Goal: Task Accomplishment & Management: Use online tool/utility

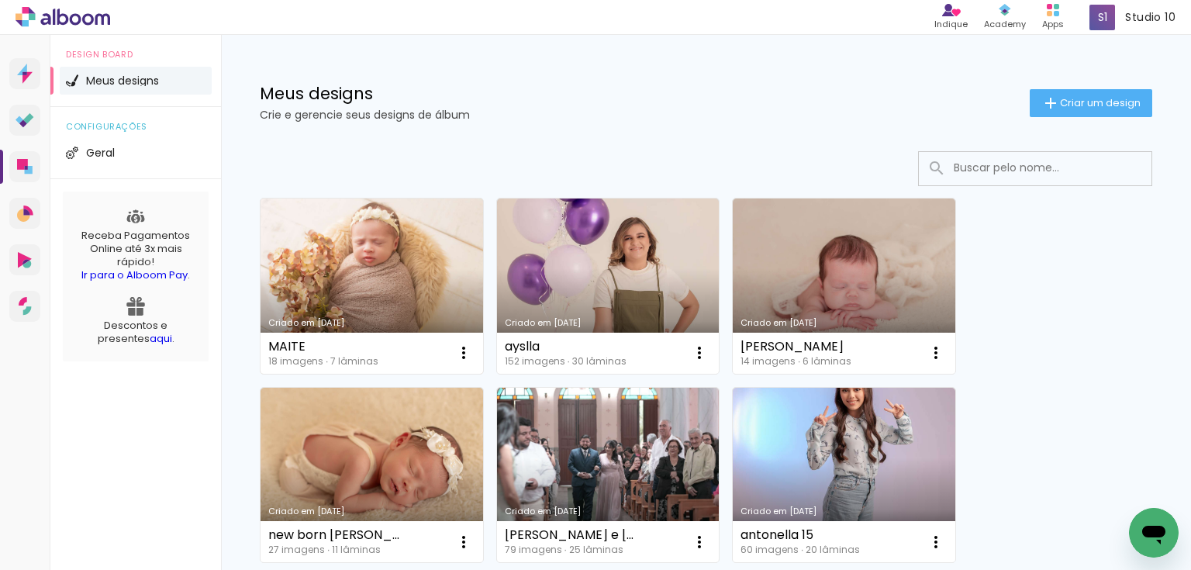
click at [404, 295] on link "Criado em 06/10/25" at bounding box center [372, 285] width 223 height 175
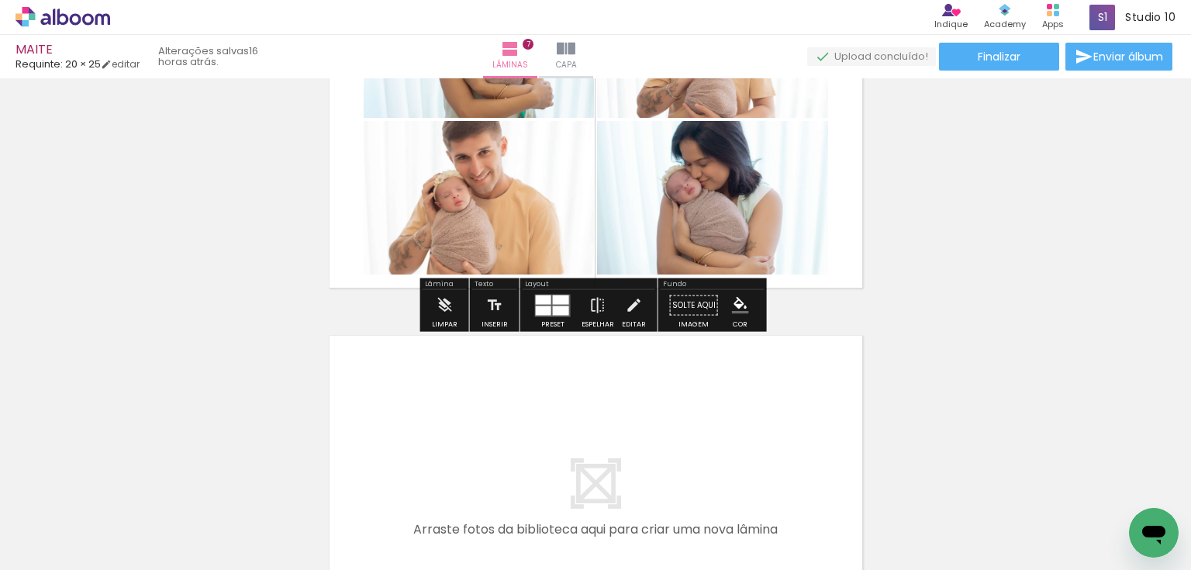
scroll to position [2481, 0]
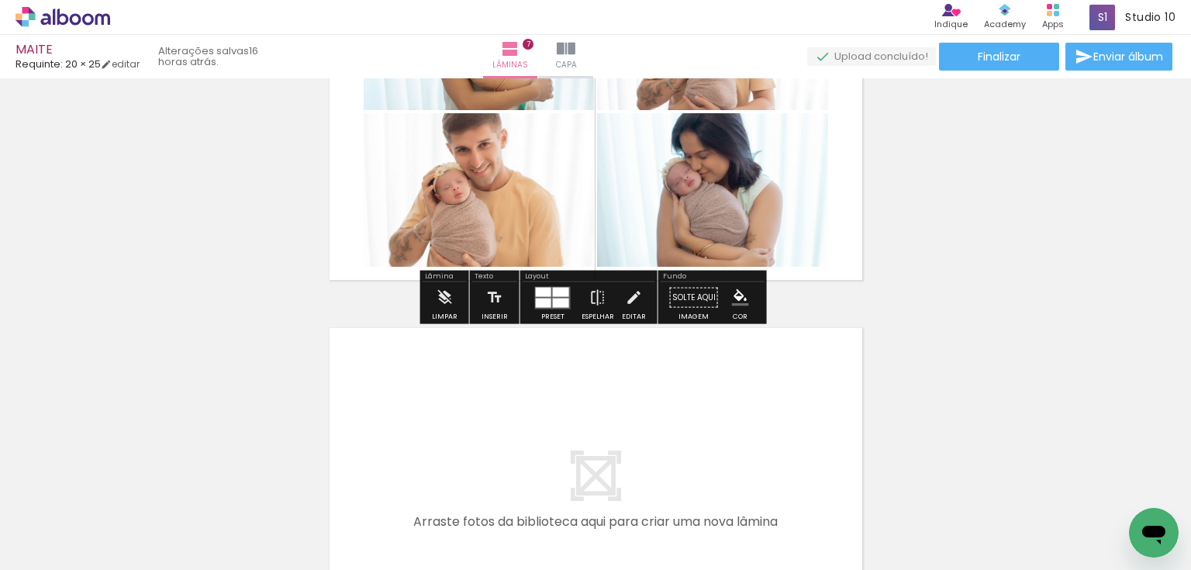
click at [732, 292] on iron-icon "color picker" at bounding box center [740, 297] width 17 height 17
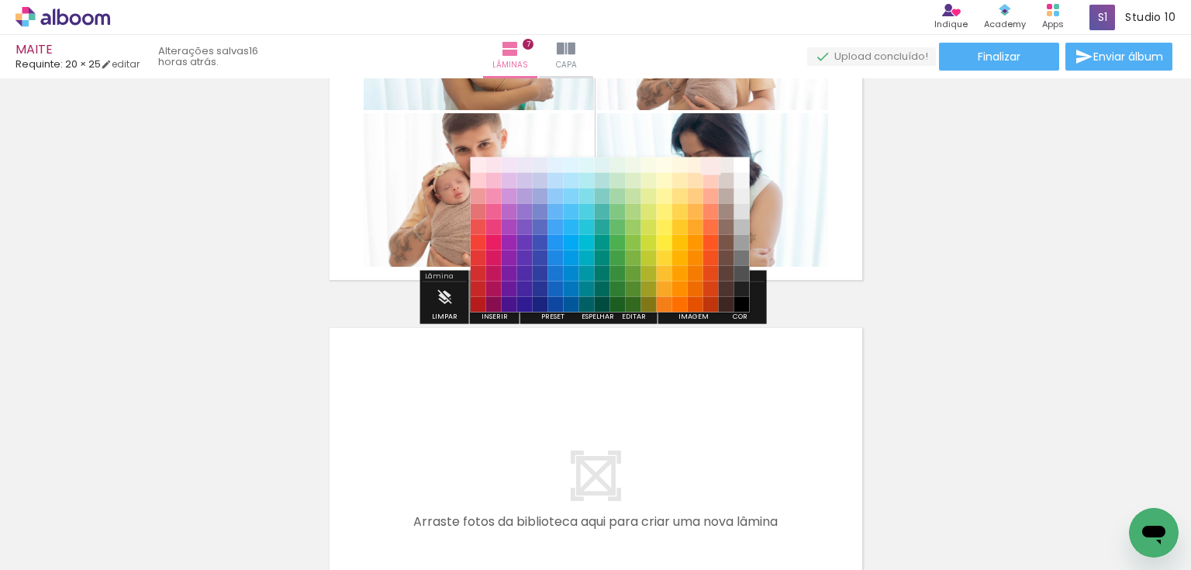
click at [710, 164] on paper-item "#fbe9e7" at bounding box center [710, 165] width 16 height 16
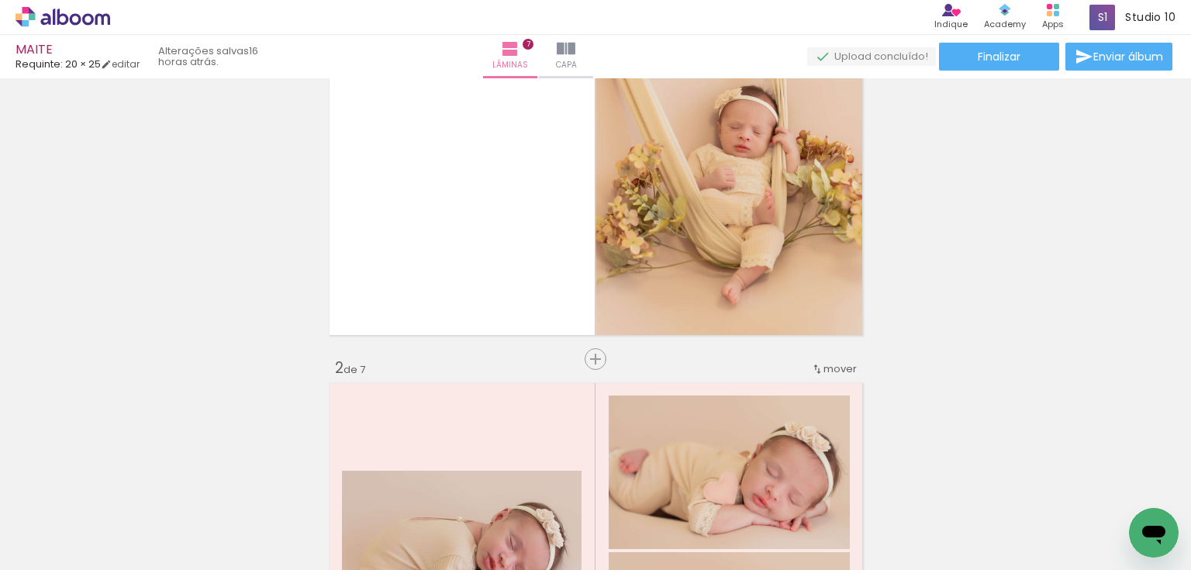
scroll to position [124, 0]
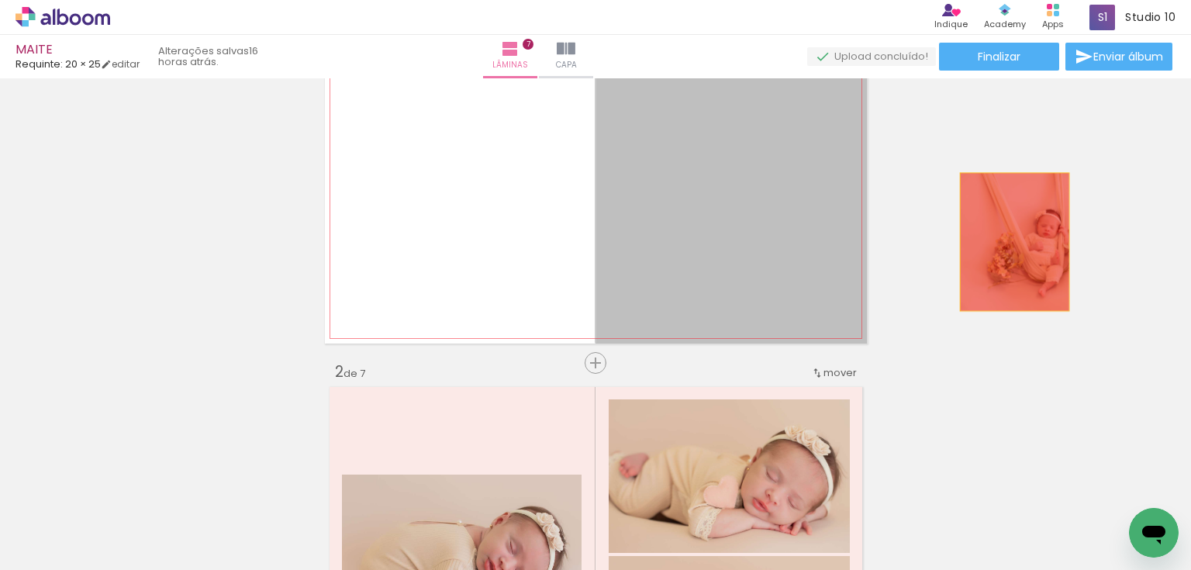
drag, startPoint x: 720, startPoint y: 225, endPoint x: 1009, endPoint y: 243, distance: 289.7
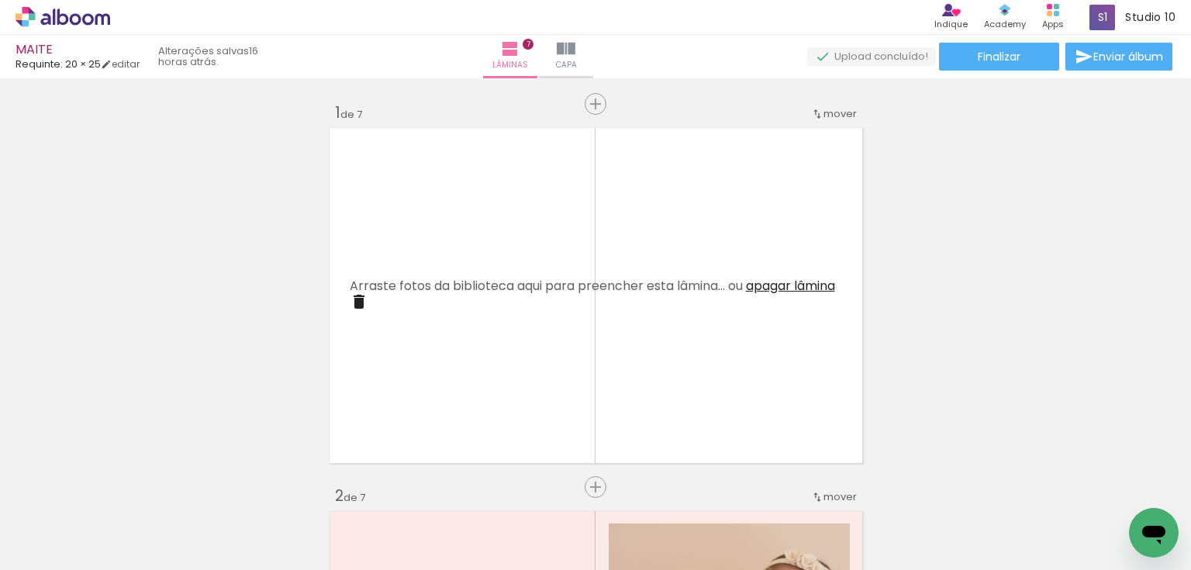
scroll to position [0, 0]
click at [368, 299] on iron-icon at bounding box center [359, 301] width 19 height 19
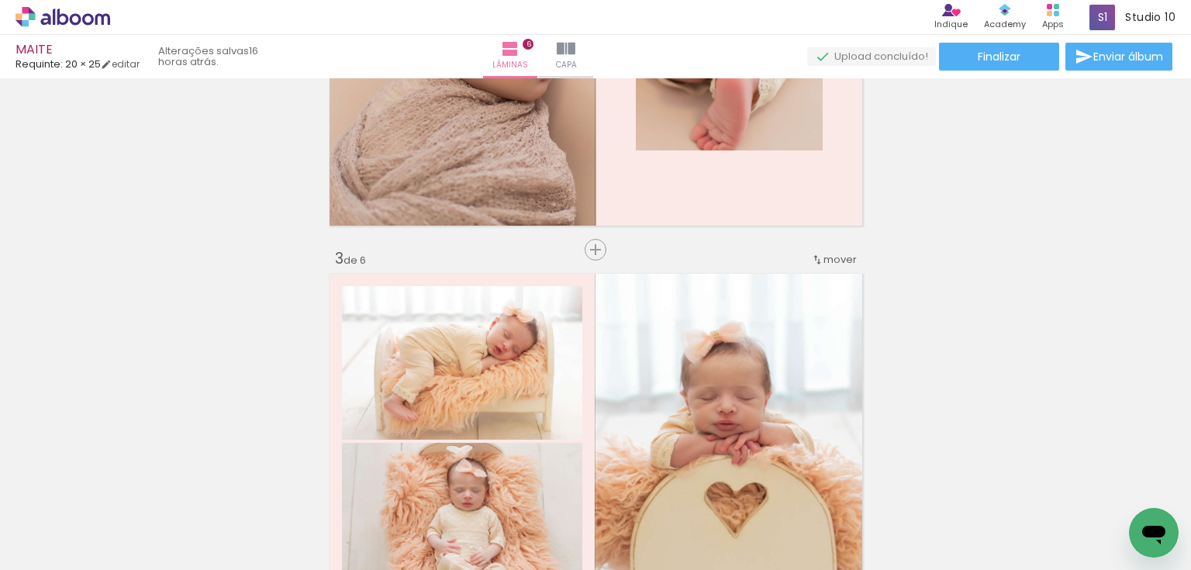
scroll to position [0, 503]
drag, startPoint x: 823, startPoint y: 561, endPoint x: 26, endPoint y: 27, distance: 959.5
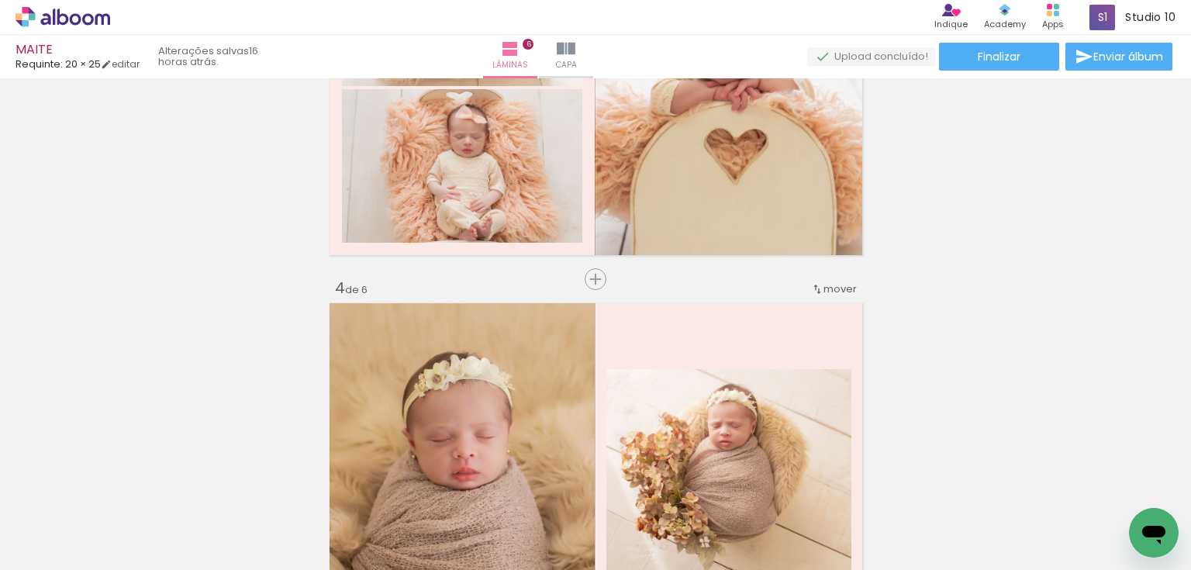
scroll to position [1116, 0]
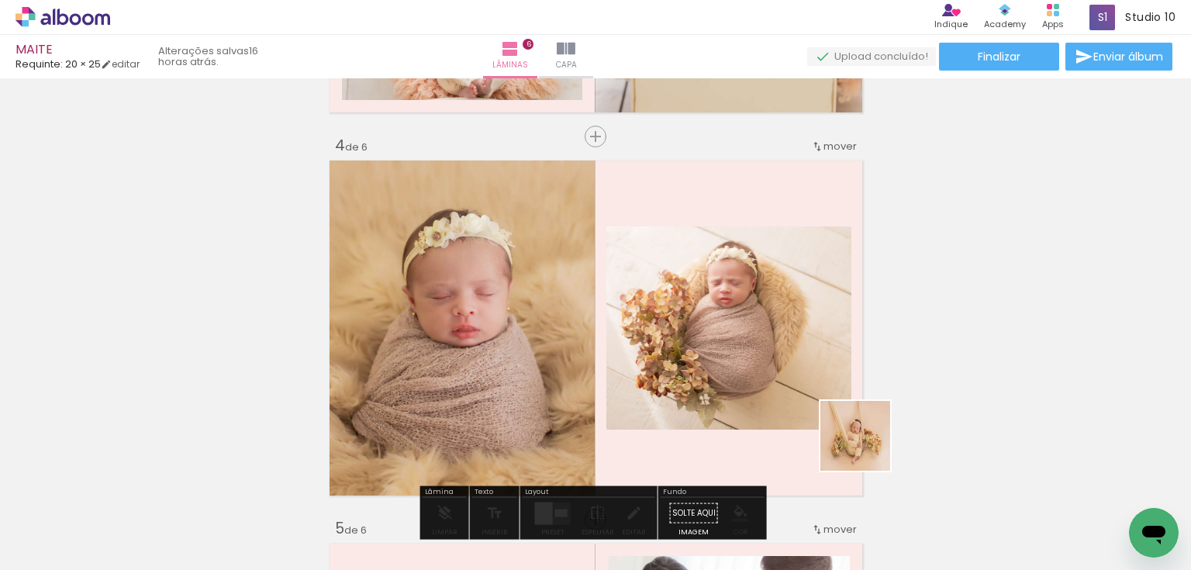
drag, startPoint x: 1127, startPoint y: 509, endPoint x: 606, endPoint y: 377, distance: 537.4
click at [606, 377] on quentale-workspace at bounding box center [595, 285] width 1191 height 570
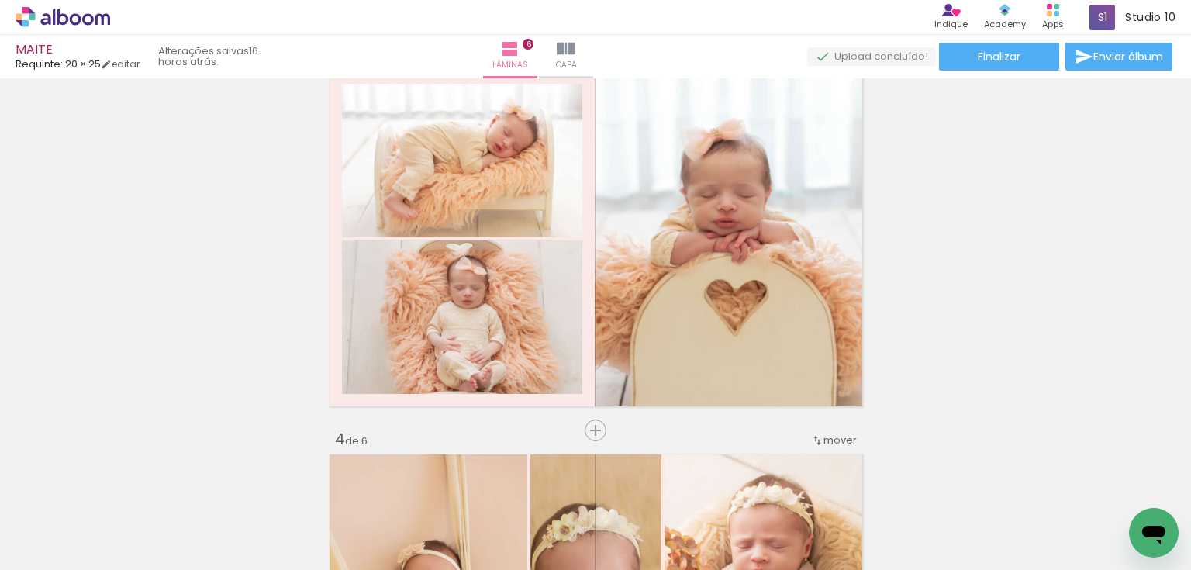
scroll to position [930, 0]
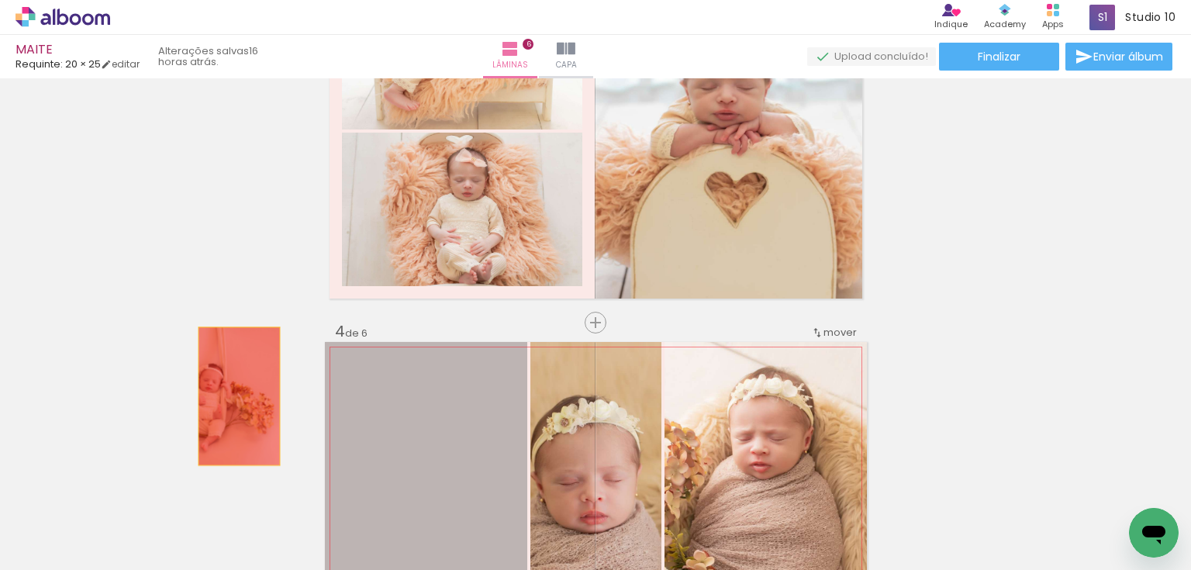
drag, startPoint x: 408, startPoint y: 416, endPoint x: 234, endPoint y: 396, distance: 174.8
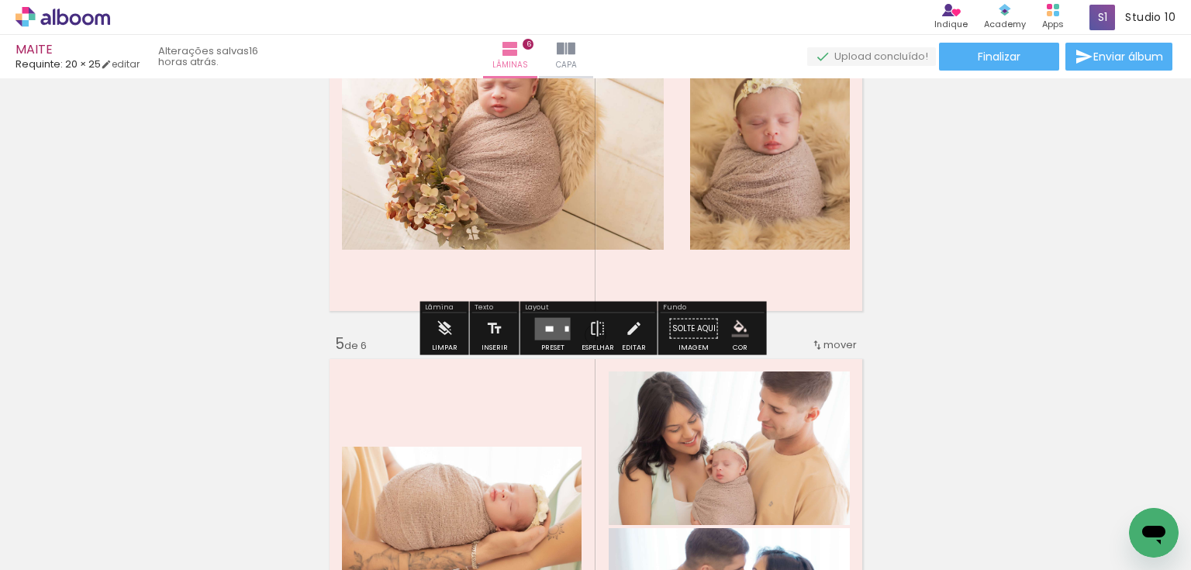
scroll to position [1303, 0]
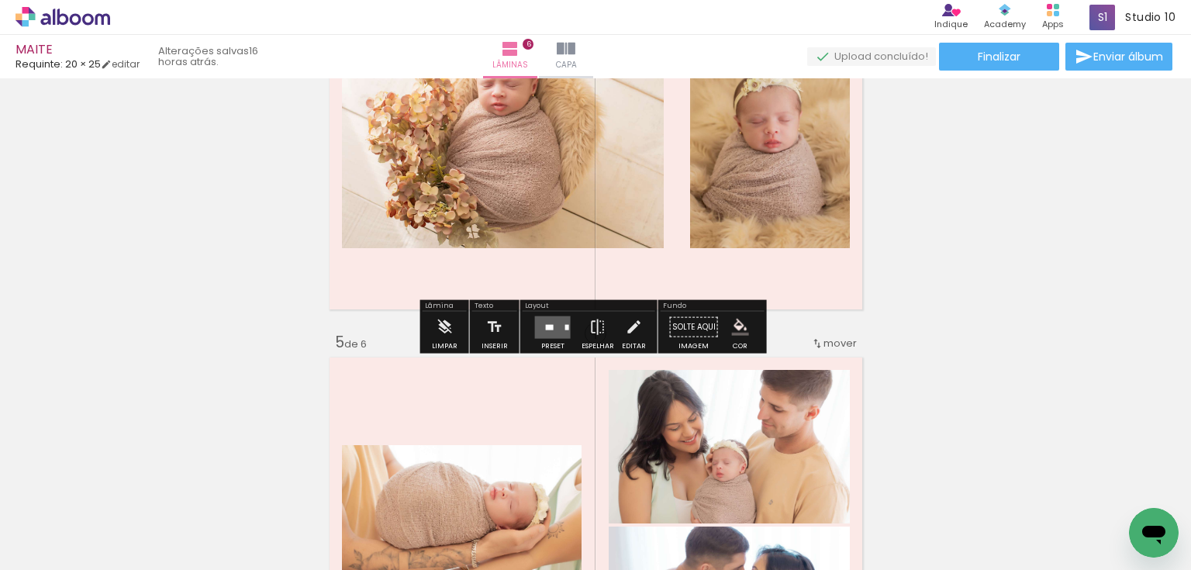
click at [552, 329] on quentale-layouter at bounding box center [553, 327] width 36 height 22
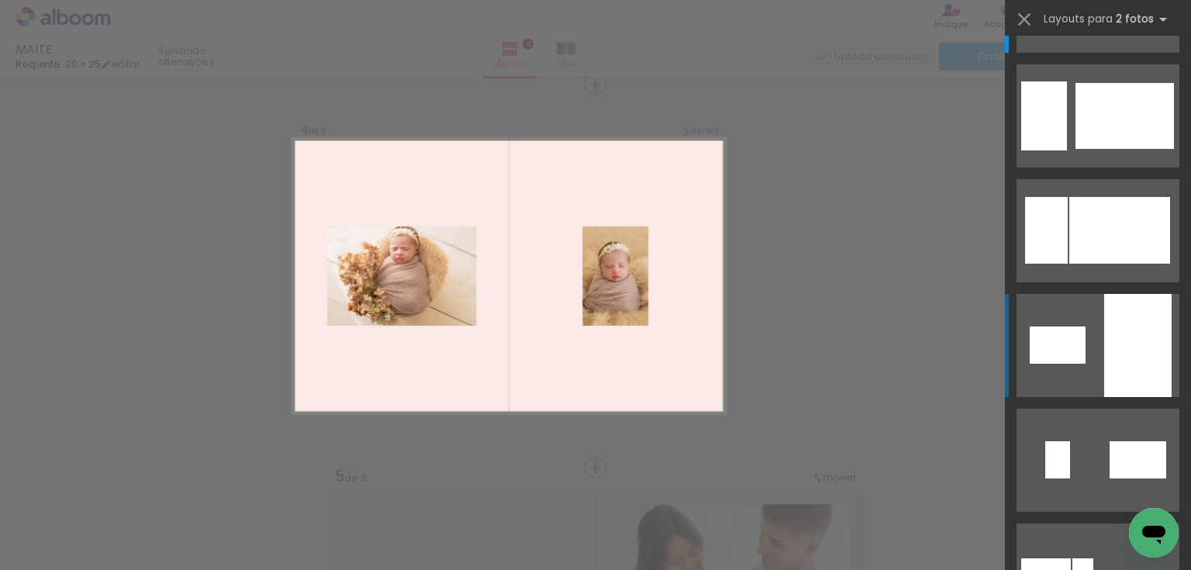
scroll to position [186, 0]
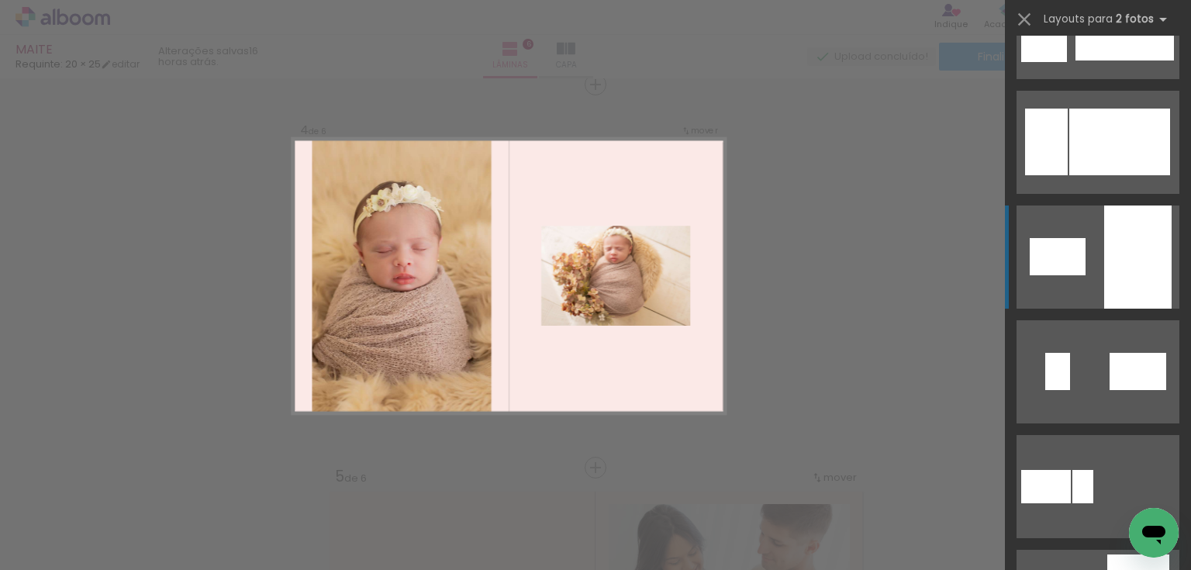
click at [1158, 274] on div at bounding box center [1137, 256] width 67 height 103
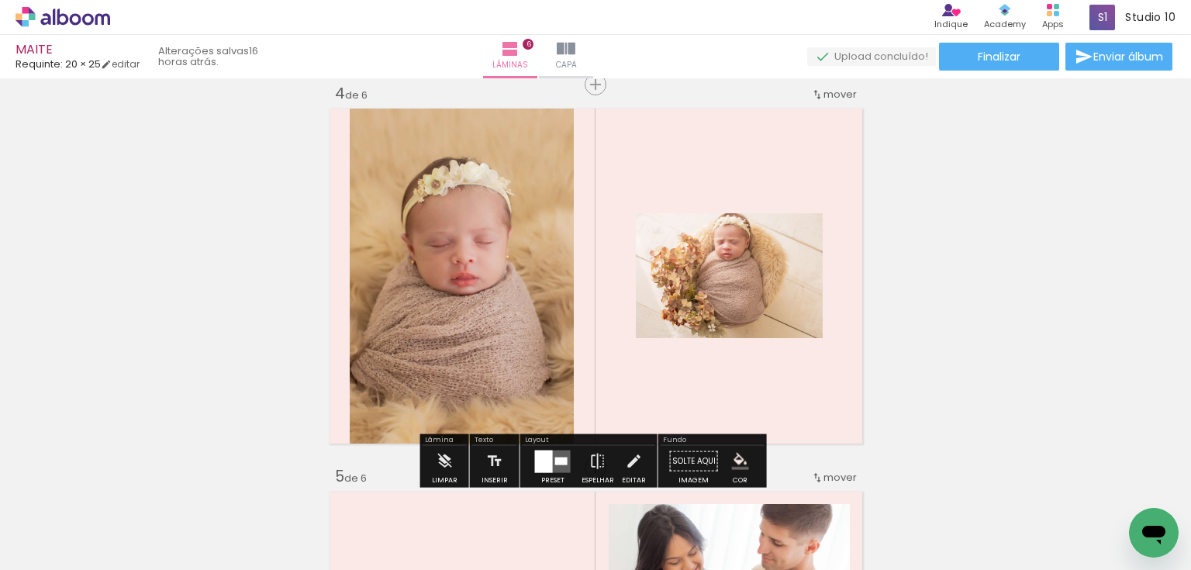
click at [628, 458] on iron-icon at bounding box center [633, 461] width 17 height 31
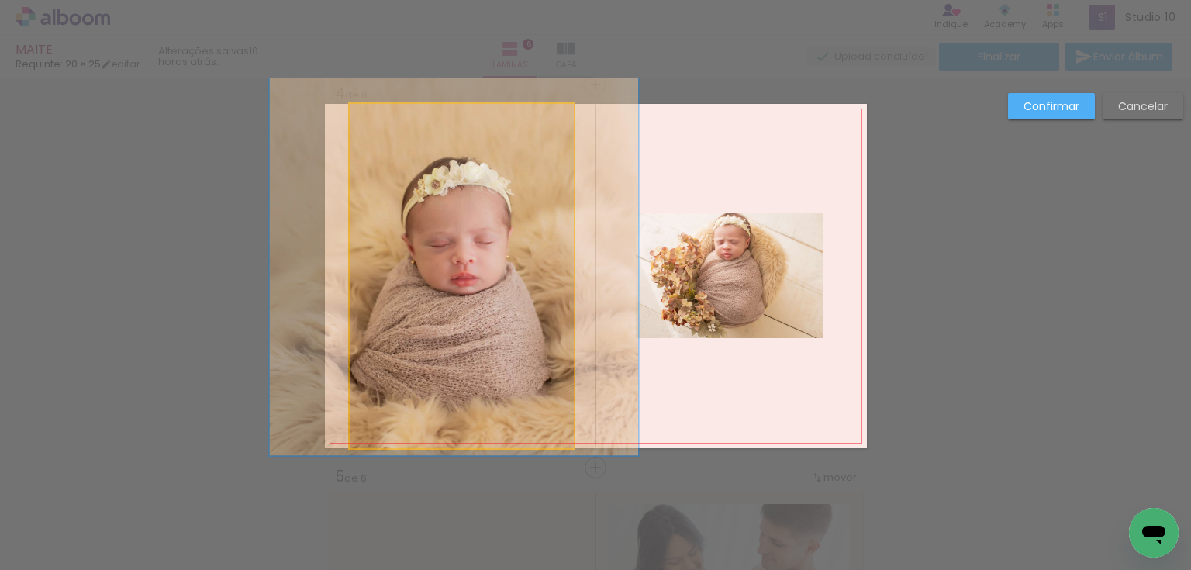
click at [481, 261] on quentale-photo at bounding box center [462, 276] width 224 height 344
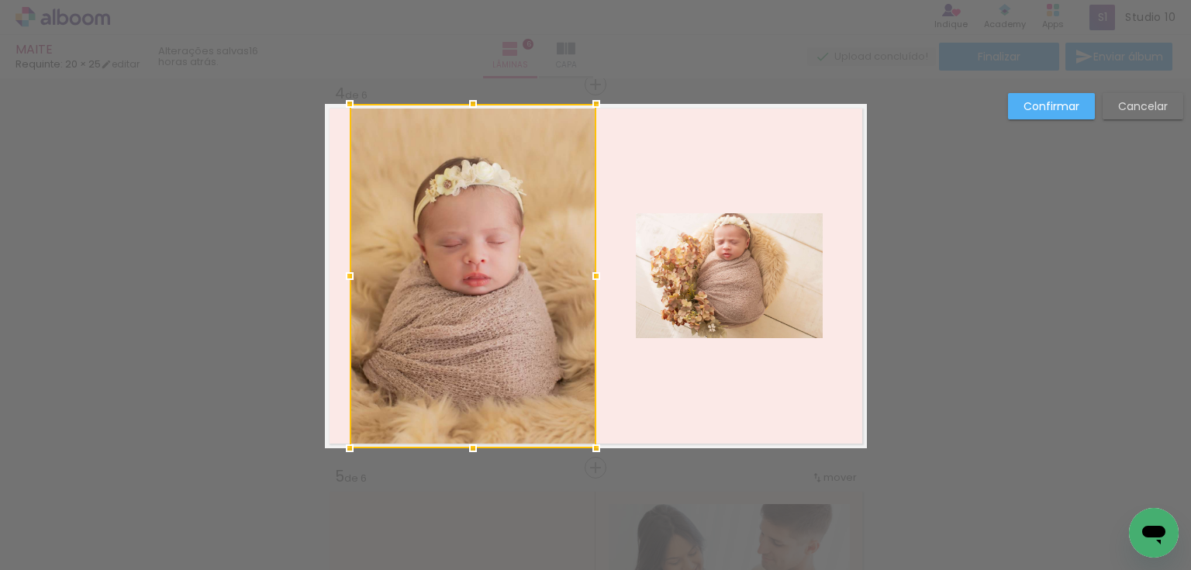
drag, startPoint x: 572, startPoint y: 276, endPoint x: 592, endPoint y: 274, distance: 20.3
click at [592, 274] on div at bounding box center [596, 276] width 31 height 31
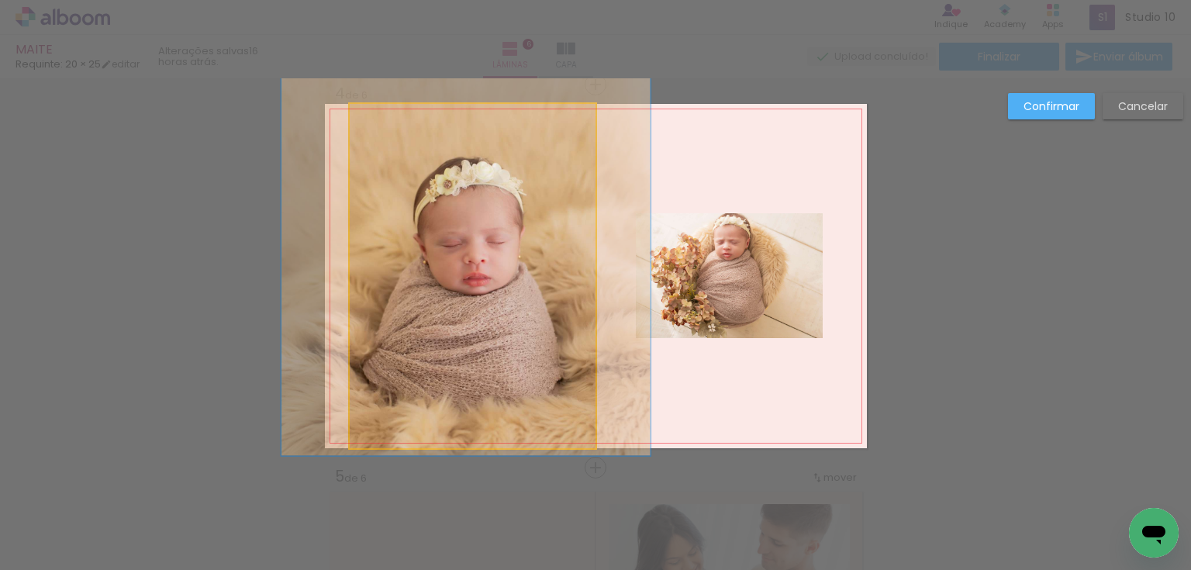
drag, startPoint x: 386, startPoint y: 268, endPoint x: 344, endPoint y: 285, distance: 45.2
click at [384, 271] on quentale-photo at bounding box center [473, 276] width 247 height 344
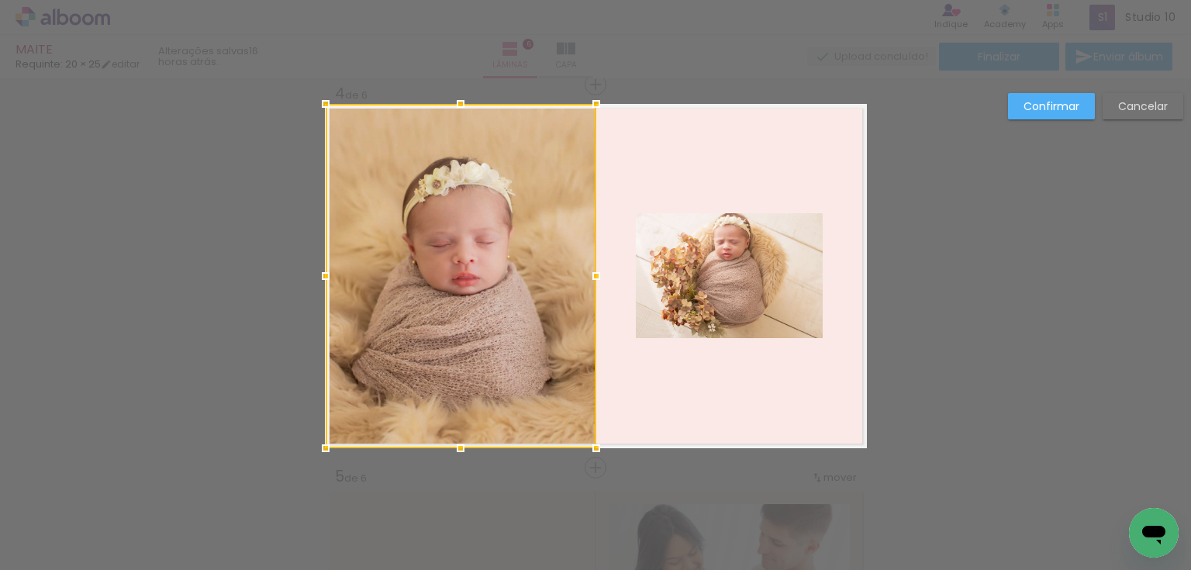
drag, startPoint x: 344, startPoint y: 276, endPoint x: 285, endPoint y: 282, distance: 59.3
click at [292, 282] on div "Inserir lâmina 1 de 6 Inserir lâmina 2 de 6 Inserir lâmina 3 de 6 Inserir lâmin…" at bounding box center [595, 269] width 1191 height 2718
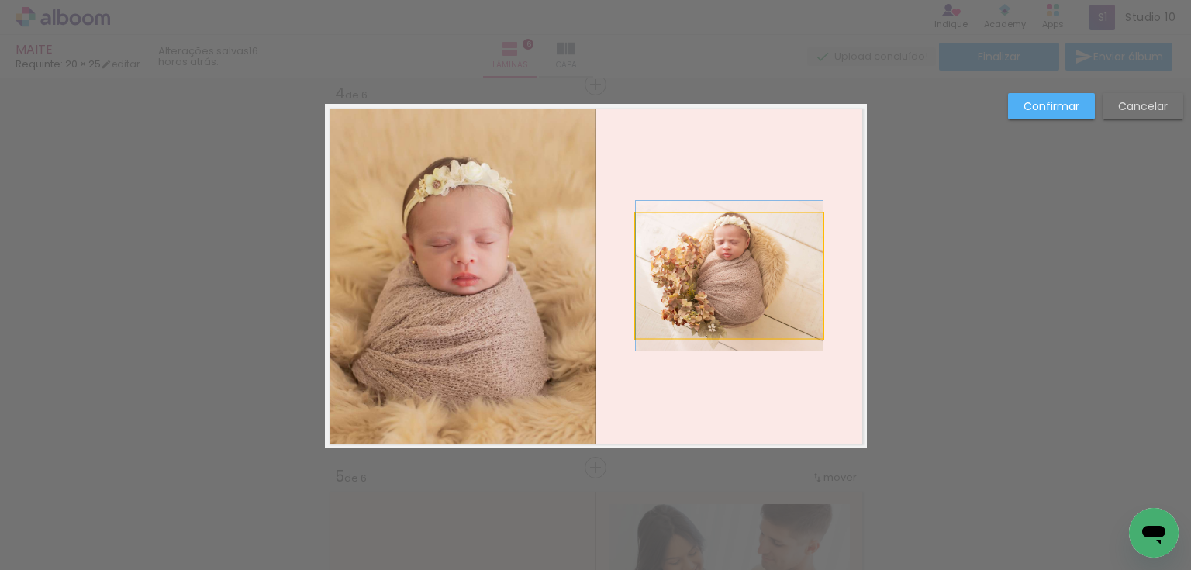
click at [728, 264] on quentale-photo at bounding box center [729, 275] width 187 height 125
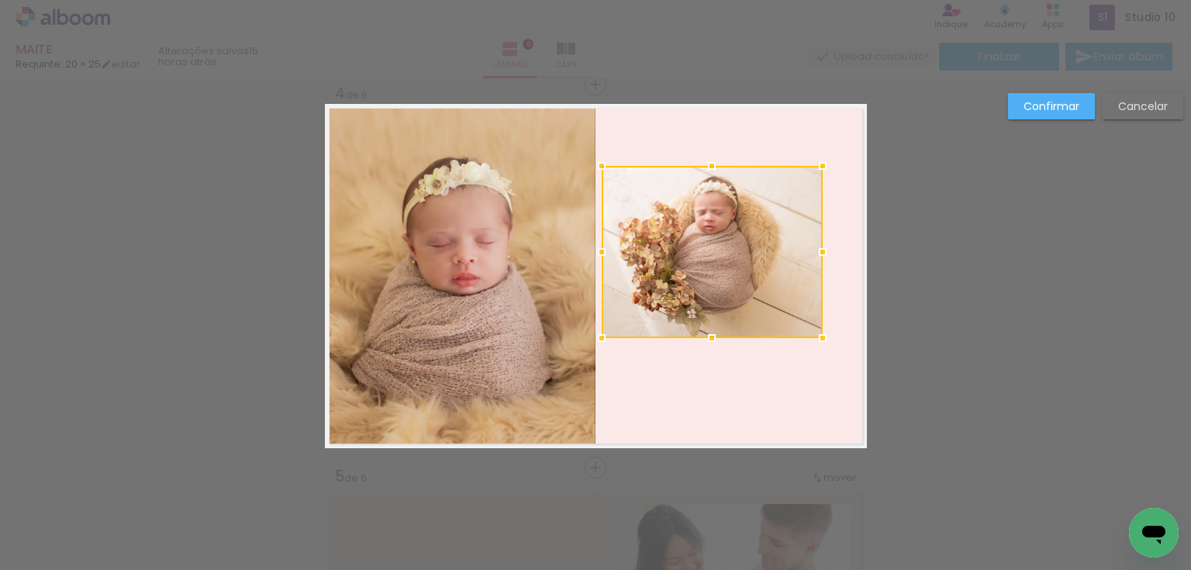
drag, startPoint x: 630, startPoint y: 212, endPoint x: 625, endPoint y: 164, distance: 47.6
click at [625, 164] on album-spread "4 de 6" at bounding box center [596, 276] width 542 height 344
click at [716, 239] on quentale-photo at bounding box center [712, 252] width 221 height 172
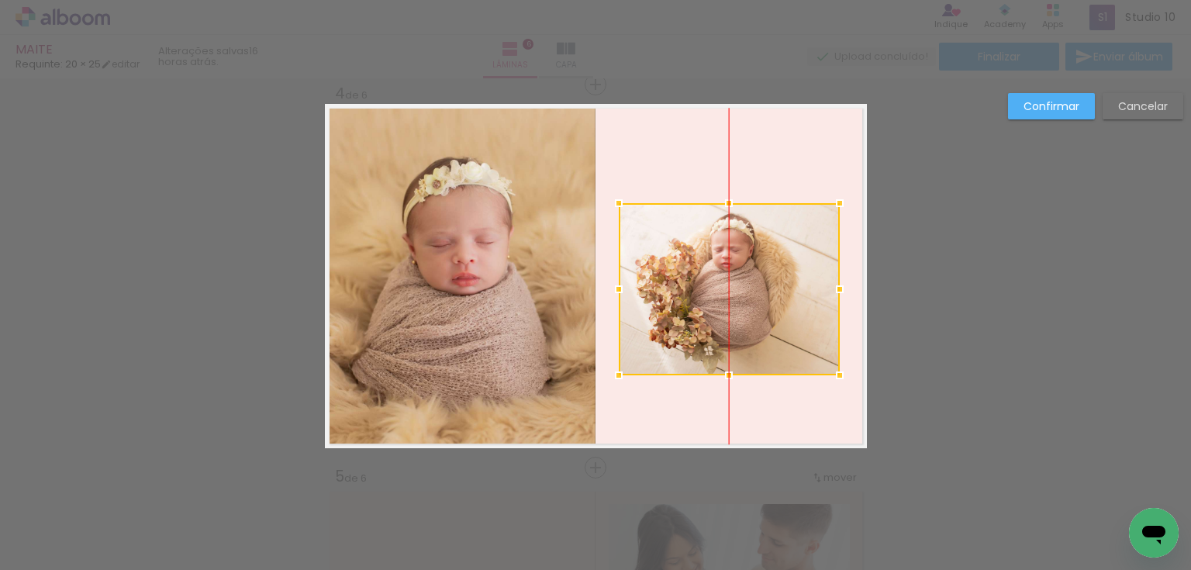
drag, startPoint x: 707, startPoint y: 261, endPoint x: 720, endPoint y: 291, distance: 33.0
click at [720, 291] on div at bounding box center [729, 289] width 221 height 172
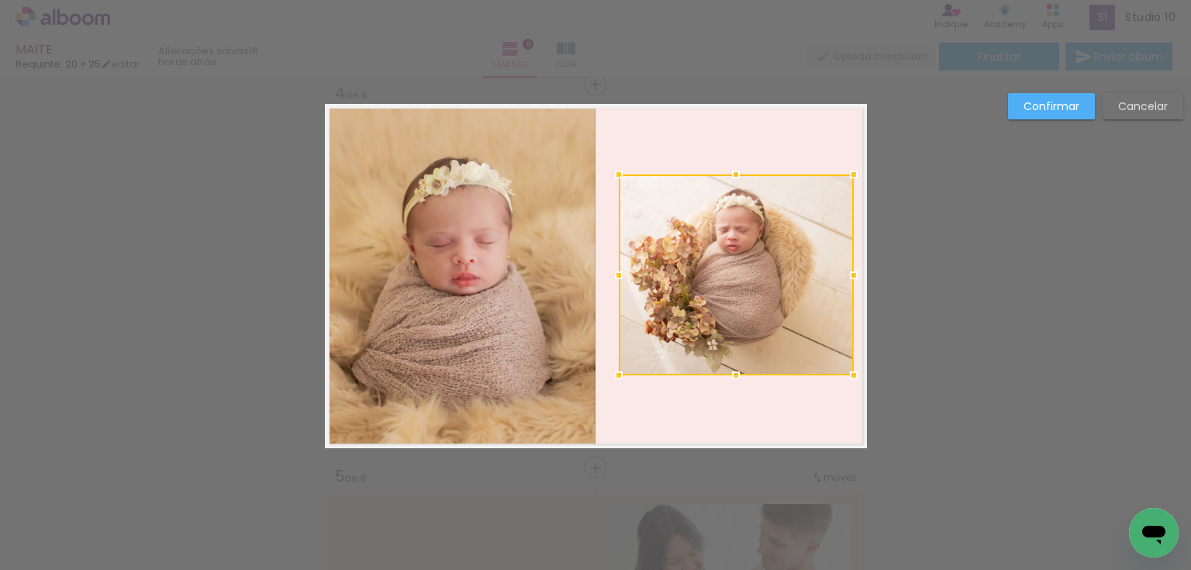
drag, startPoint x: 833, startPoint y: 198, endPoint x: 804, endPoint y: 234, distance: 46.9
click at [844, 172] on div at bounding box center [853, 174] width 31 height 31
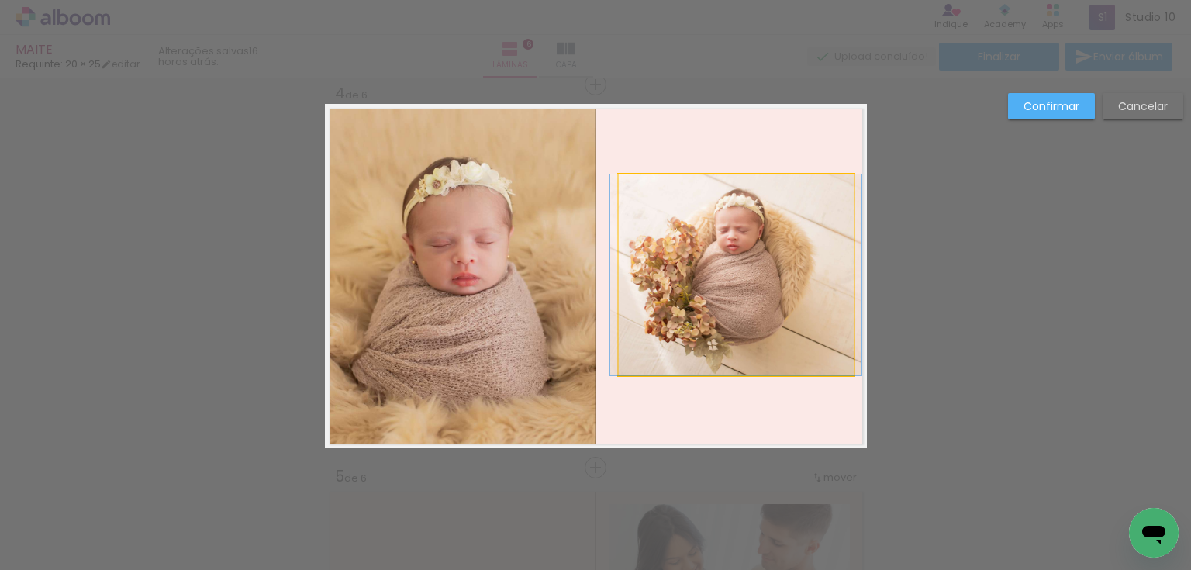
click at [764, 245] on quentale-photo at bounding box center [736, 274] width 235 height 201
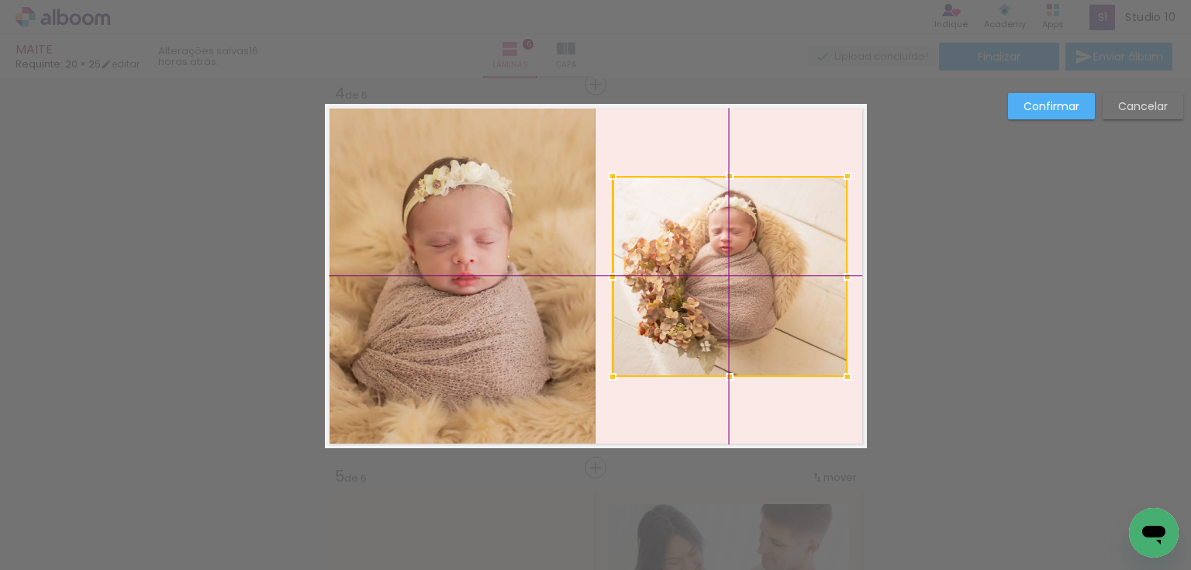
drag, startPoint x: 716, startPoint y: 257, endPoint x: 718, endPoint y: 268, distance: 11.7
click at [718, 268] on div at bounding box center [730, 276] width 235 height 201
click at [0, 0] on slot "Confirmar" at bounding box center [0, 0] width 0 height 0
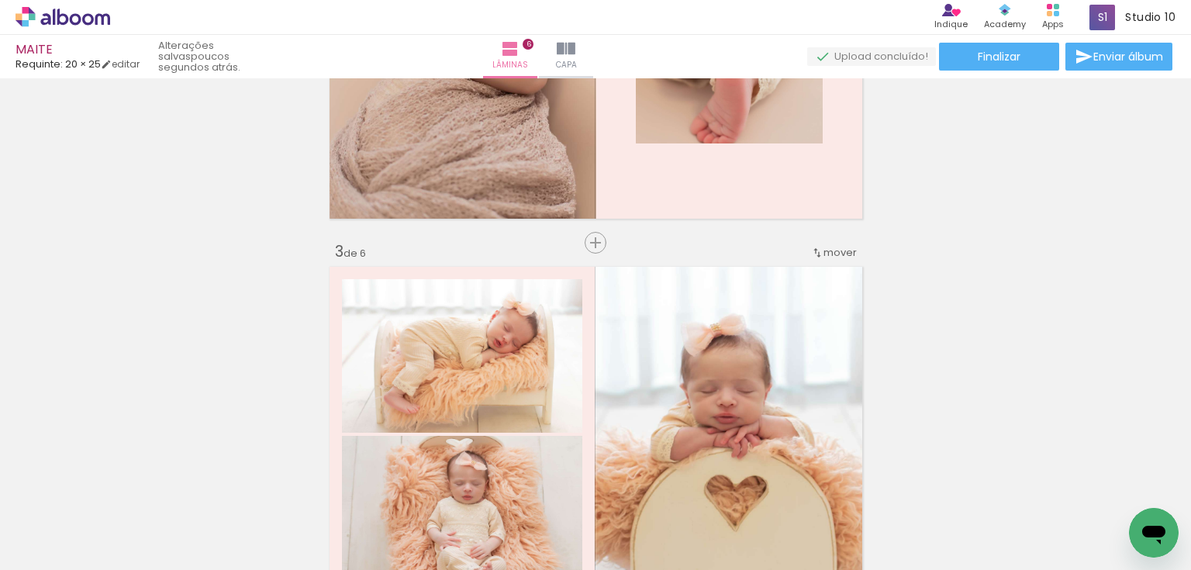
scroll to position [620, 0]
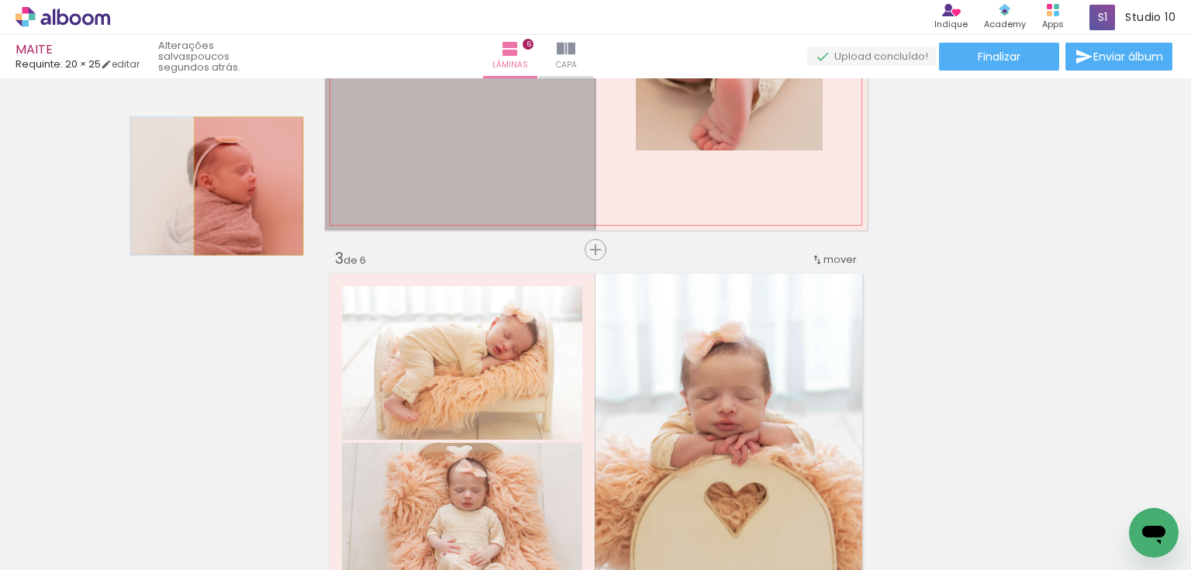
drag, startPoint x: 454, startPoint y: 186, endPoint x: 243, endPoint y: 186, distance: 210.9
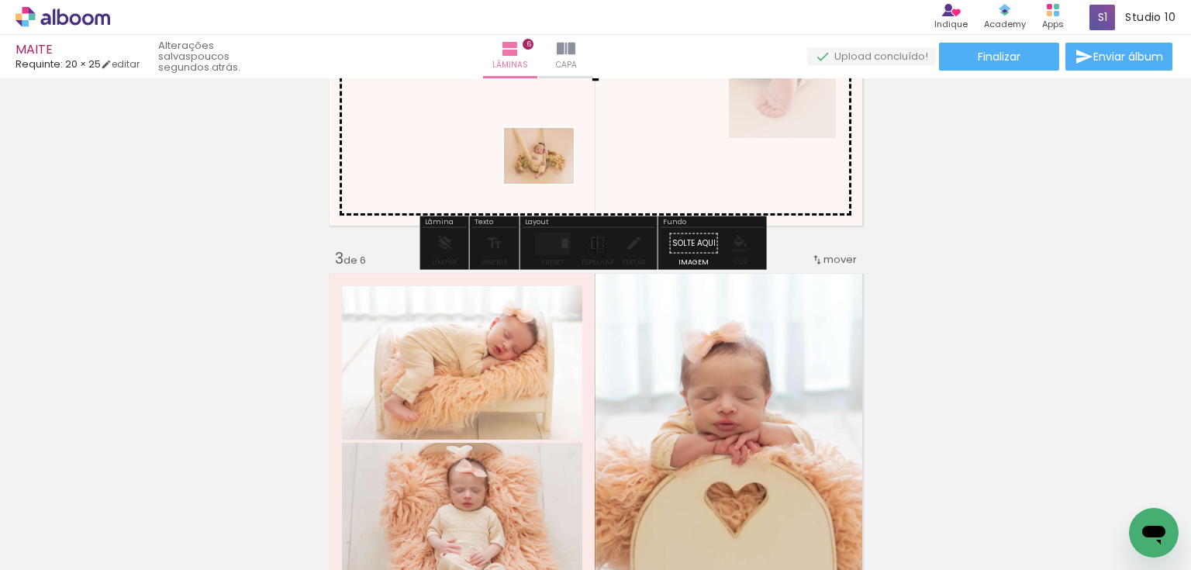
drag, startPoint x: 1117, startPoint y: 515, endPoint x: 549, endPoint y: 172, distance: 663.6
click at [549, 172] on quentale-workspace at bounding box center [595, 285] width 1191 height 570
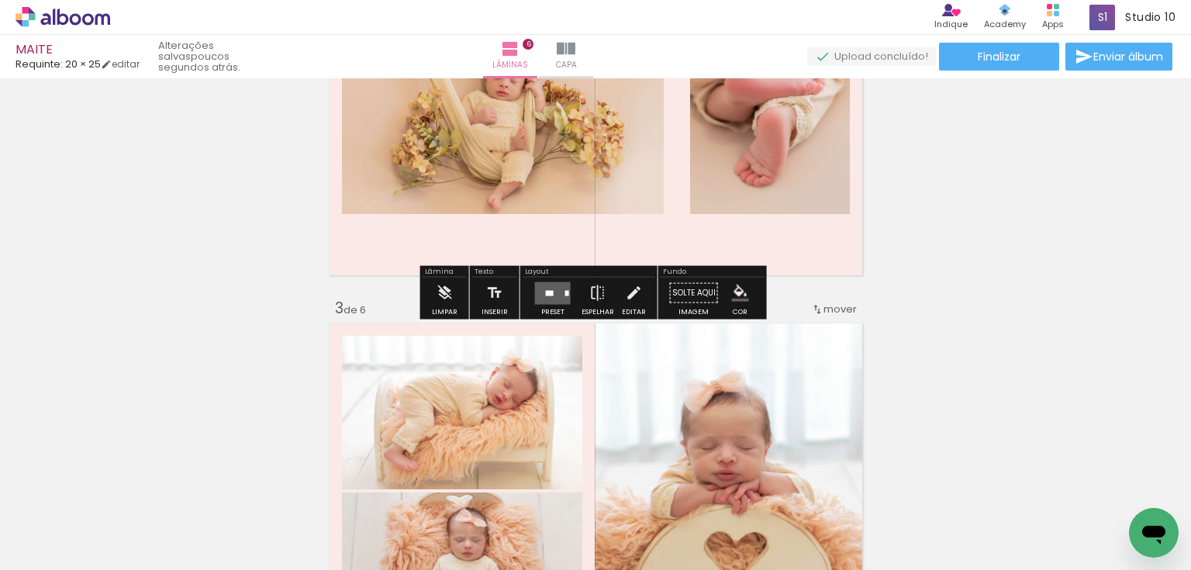
scroll to position [434, 0]
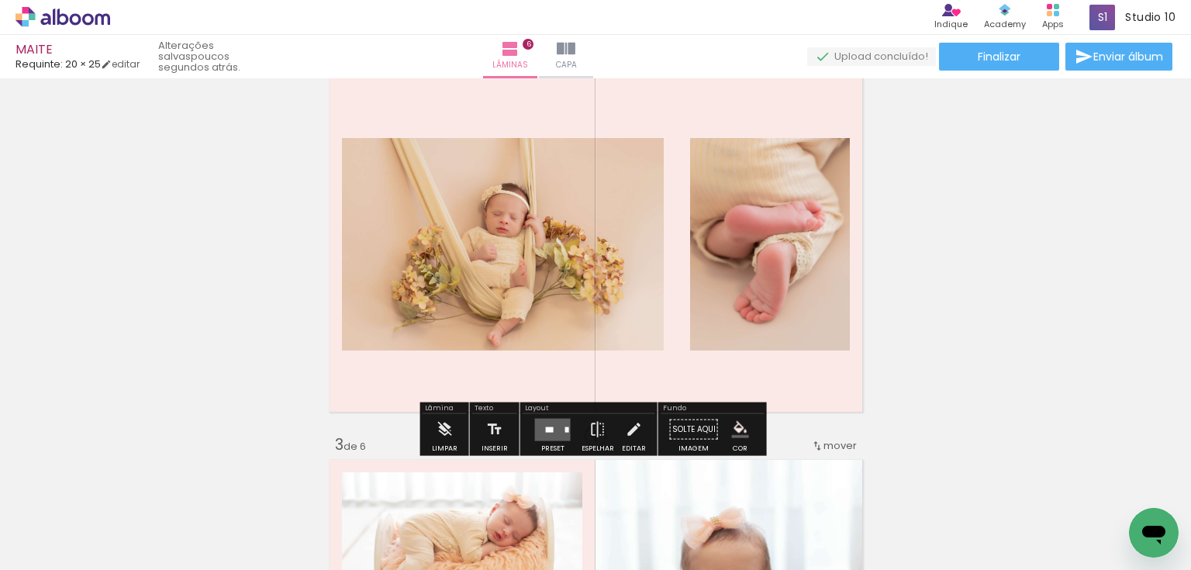
click at [544, 419] on quentale-layouter at bounding box center [553, 429] width 36 height 22
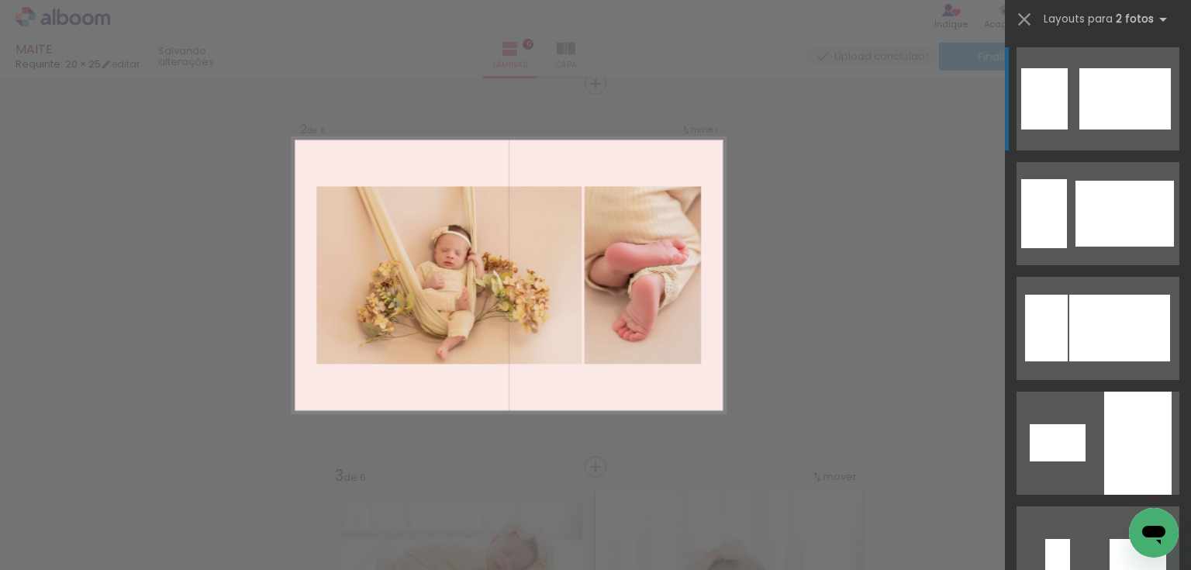
scroll to position [402, 0]
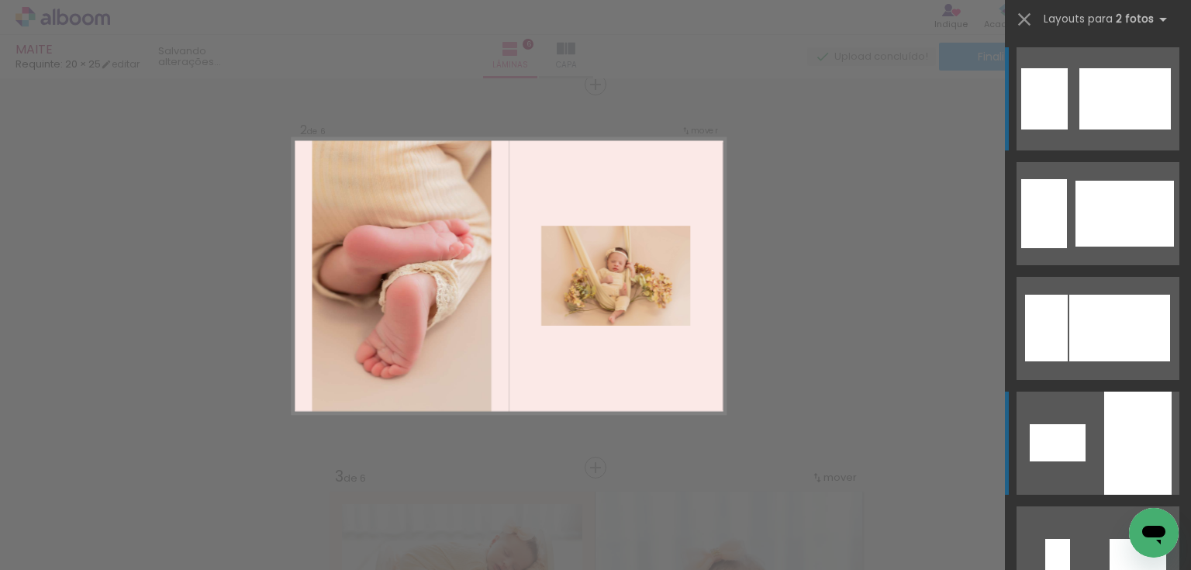
click at [1138, 410] on div at bounding box center [1137, 443] width 67 height 103
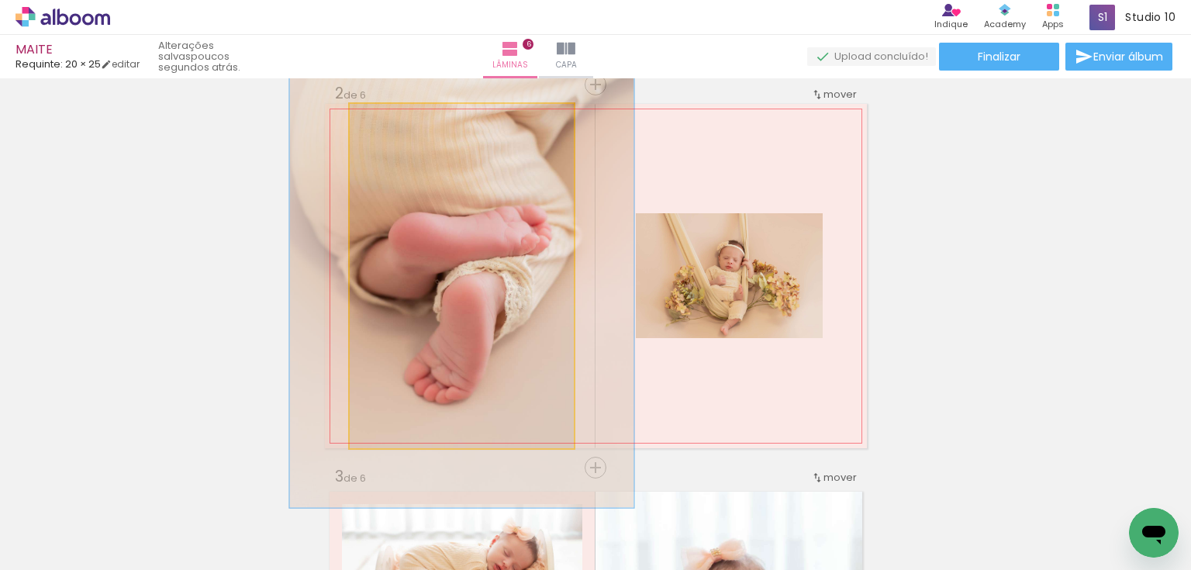
drag, startPoint x: 494, startPoint y: 301, endPoint x: 806, endPoint y: 296, distance: 311.7
click at [0, 0] on slot at bounding box center [0, 0] width 0 height 0
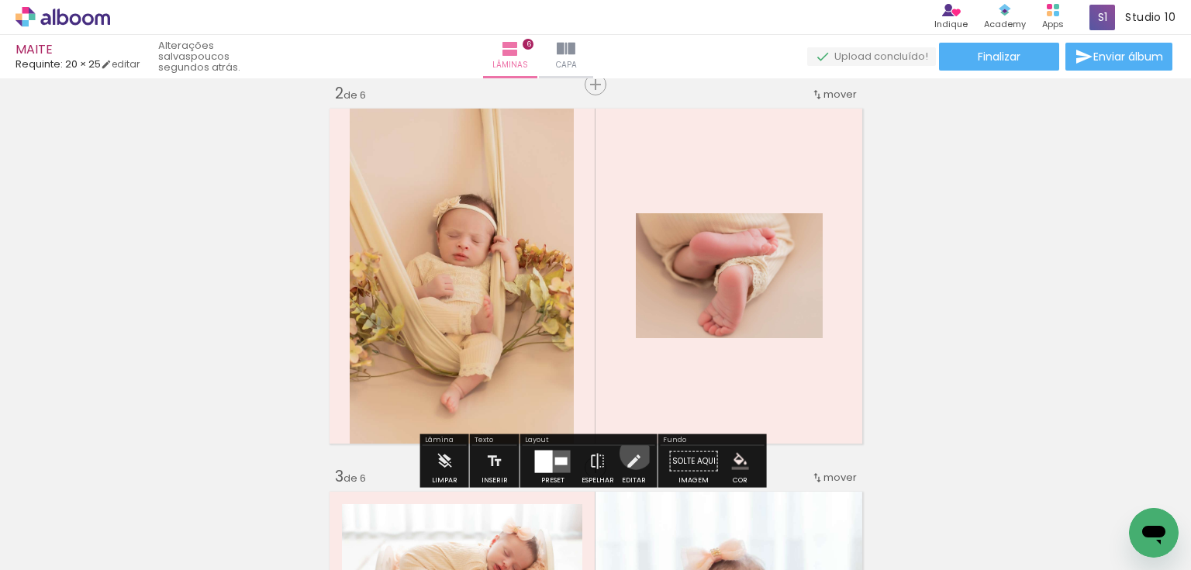
drag, startPoint x: 632, startPoint y: 453, endPoint x: 489, endPoint y: 333, distance: 186.5
click at [625, 450] on iron-icon at bounding box center [633, 461] width 17 height 31
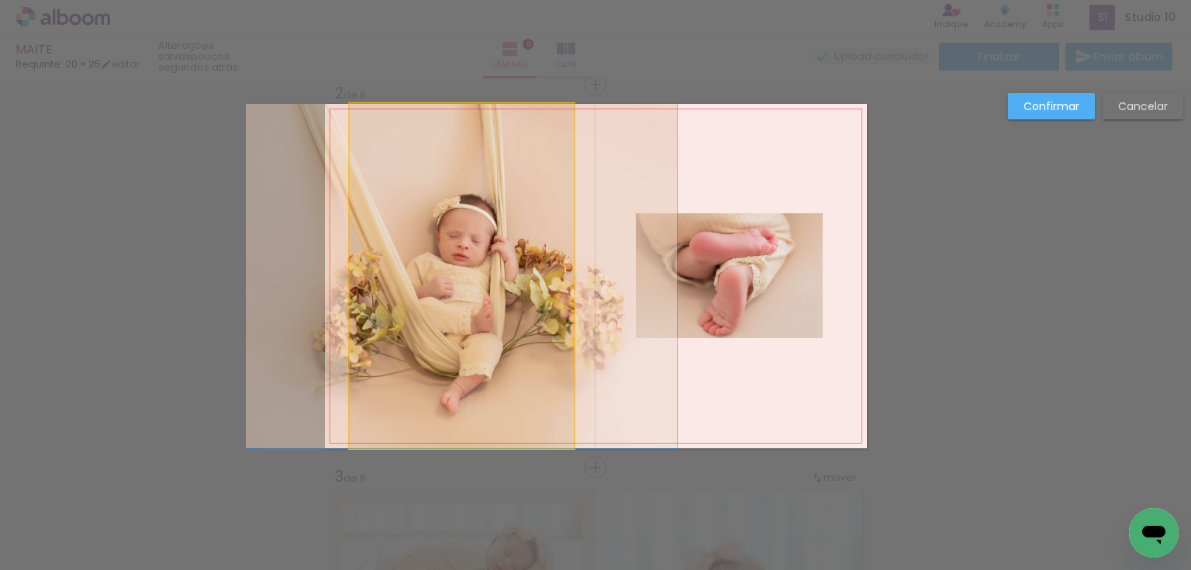
click at [482, 319] on quentale-photo at bounding box center [462, 276] width 224 height 344
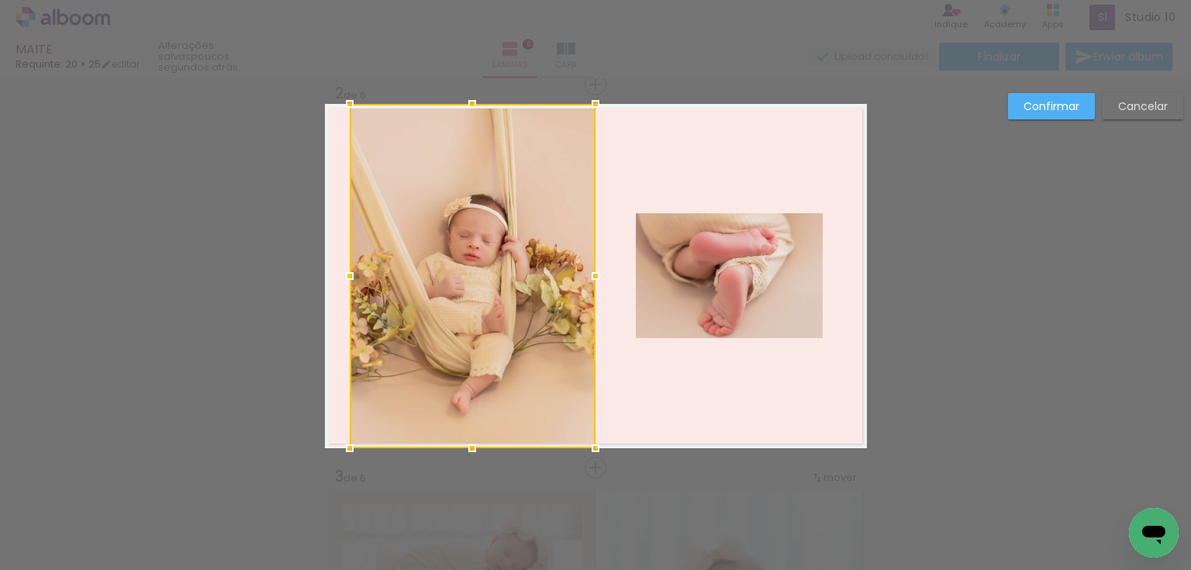
click at [581, 278] on div at bounding box center [595, 276] width 31 height 31
drag, startPoint x: 385, startPoint y: 288, endPoint x: 350, endPoint y: 288, distance: 34.9
click at [383, 288] on div at bounding box center [473, 276] width 246 height 344
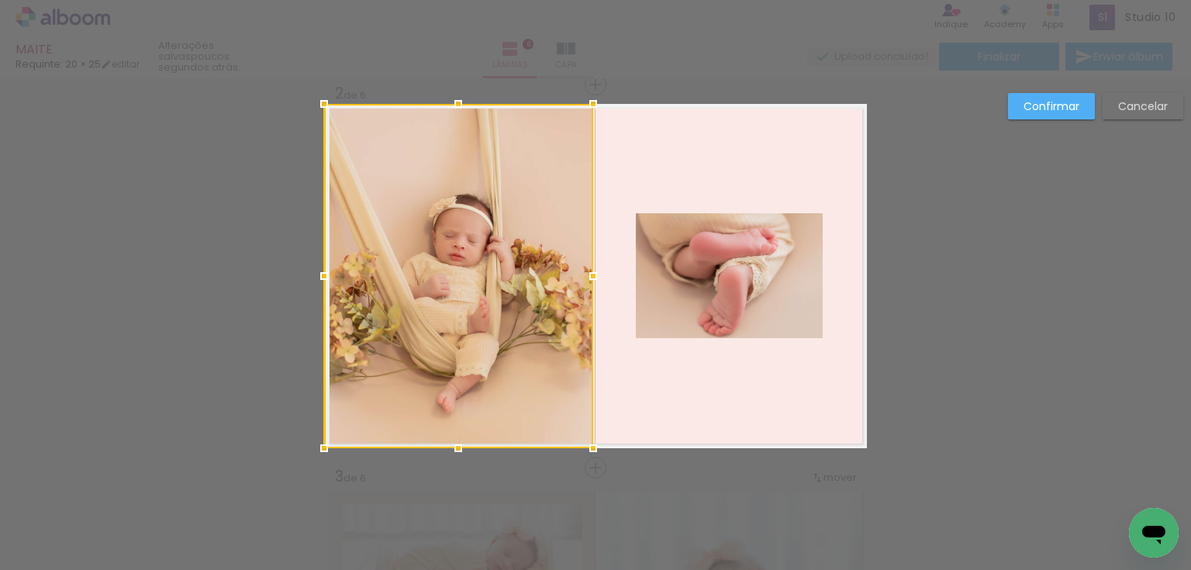
drag, startPoint x: 341, startPoint y: 275, endPoint x: 678, endPoint y: 261, distance: 337.6
click at [309, 275] on div at bounding box center [324, 276] width 31 height 31
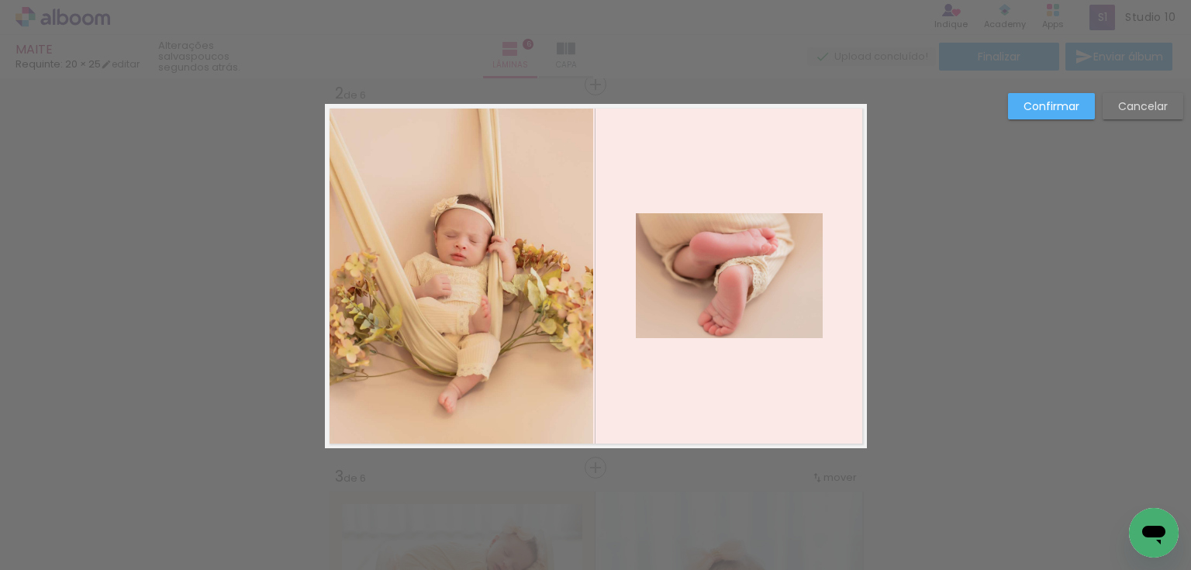
click at [488, 264] on quentale-photo at bounding box center [459, 276] width 269 height 344
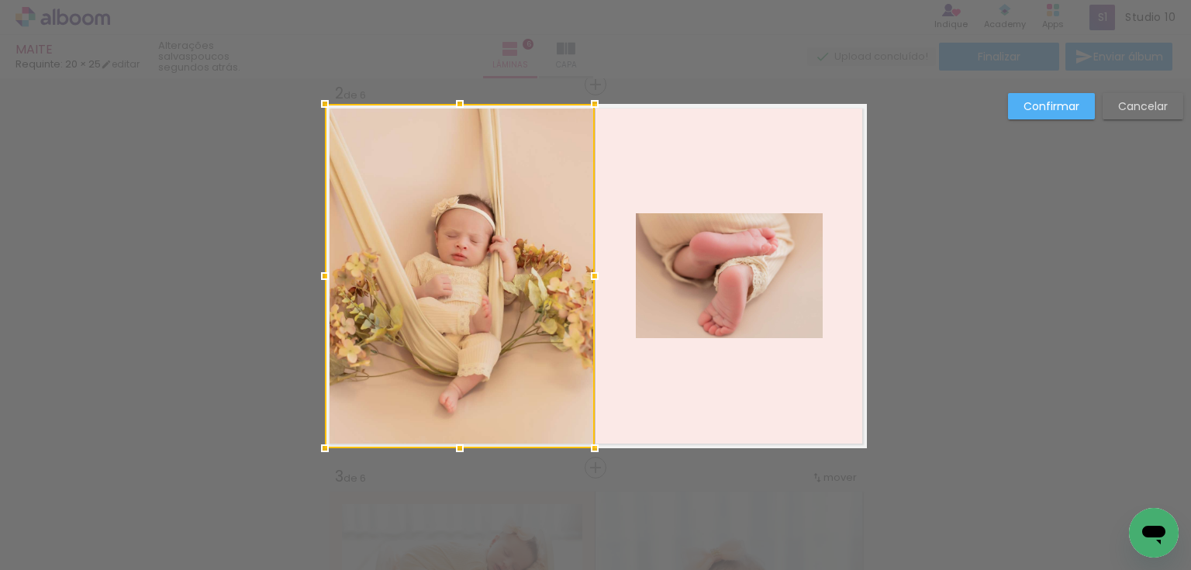
drag, startPoint x: 589, startPoint y: 275, endPoint x: 598, endPoint y: 274, distance: 8.6
click at [598, 274] on div at bounding box center [594, 276] width 31 height 31
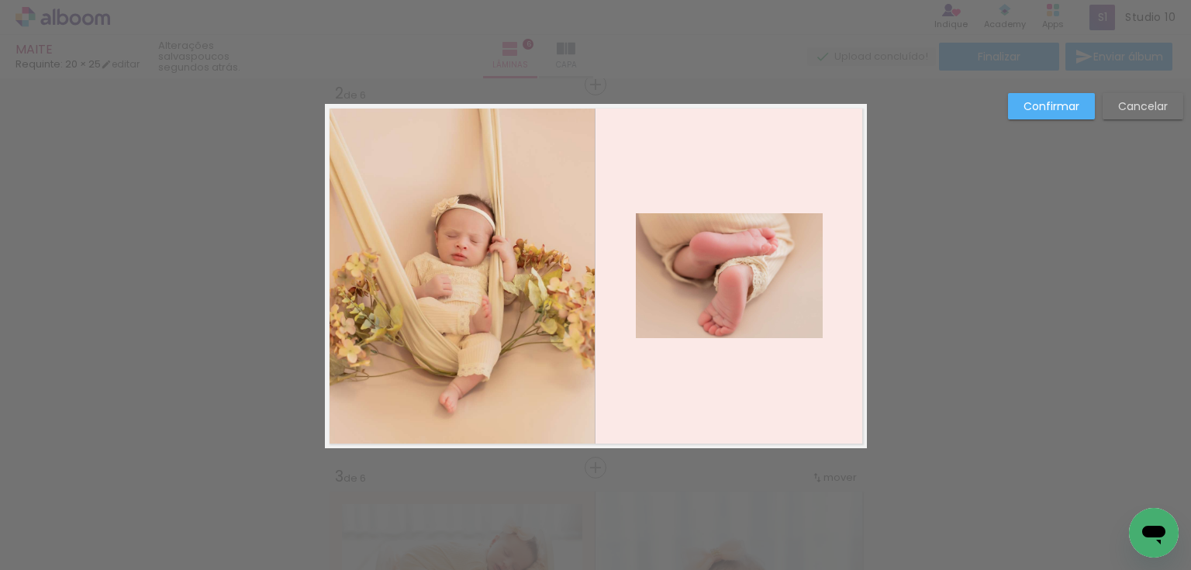
click at [670, 332] on quentale-photo at bounding box center [729, 275] width 187 height 125
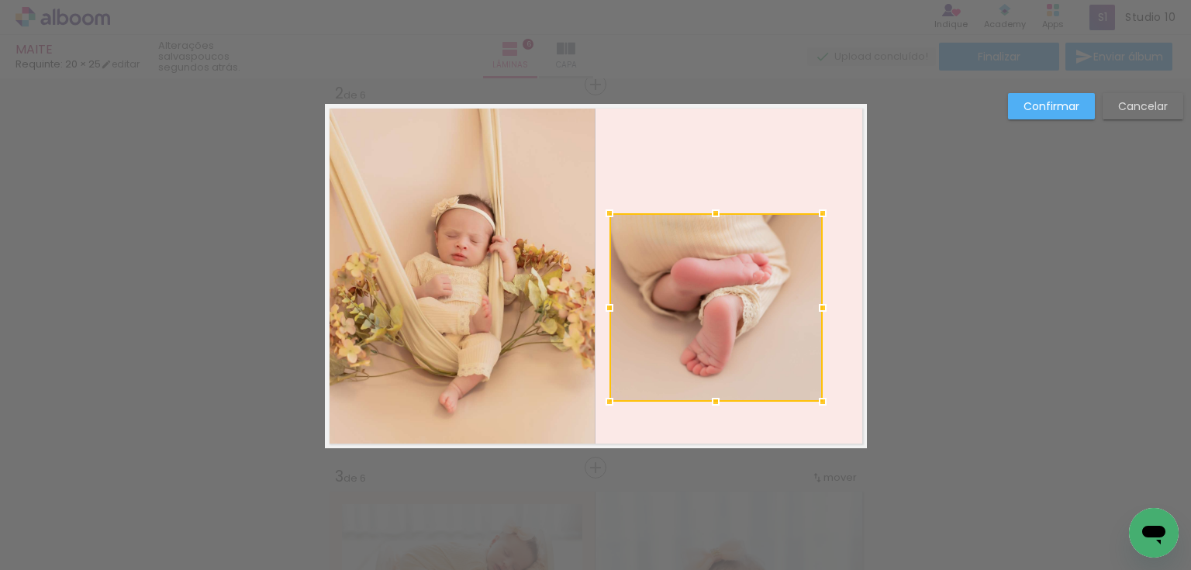
drag, startPoint x: 630, startPoint y: 346, endPoint x: 605, endPoint y: 401, distance: 60.4
click at [605, 401] on div at bounding box center [609, 401] width 31 height 31
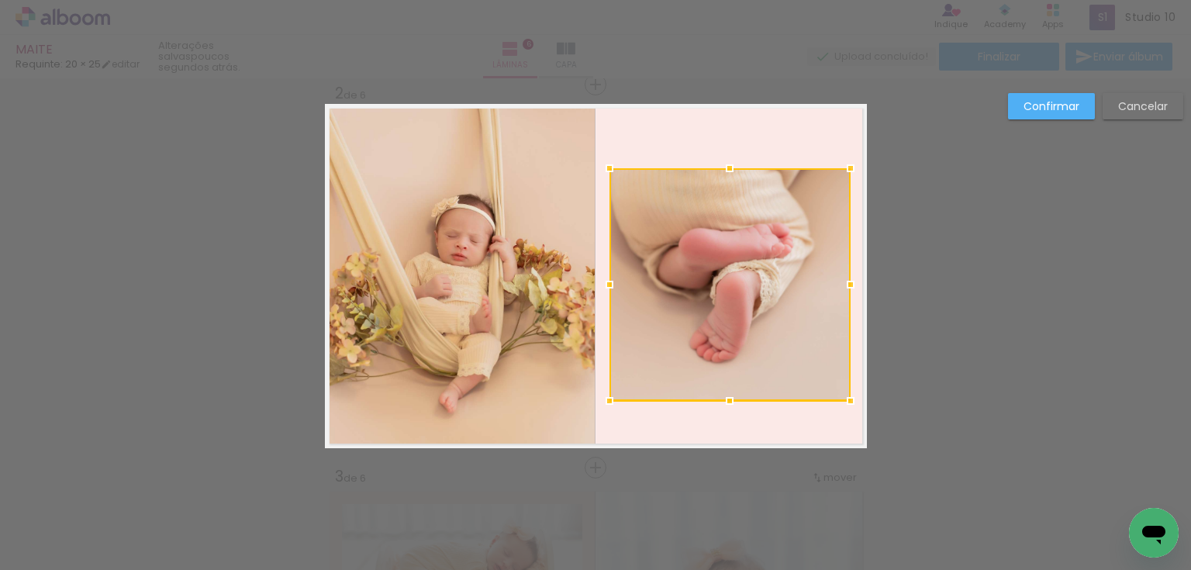
drag, startPoint x: 836, startPoint y: 202, endPoint x: 847, endPoint y: 170, distance: 33.6
click at [847, 170] on div at bounding box center [850, 168] width 31 height 31
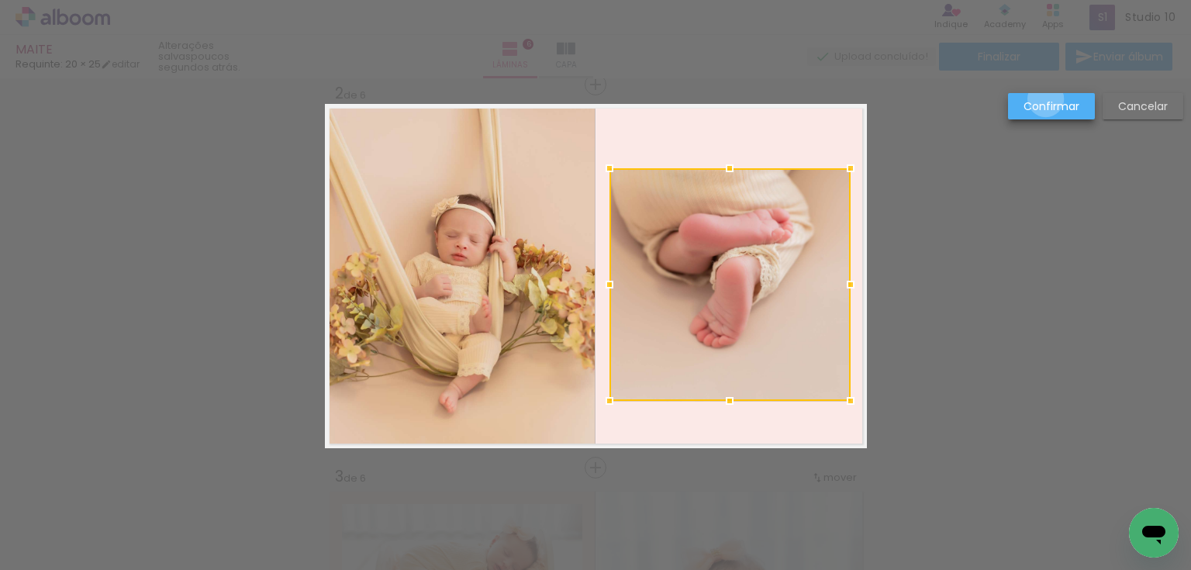
click at [0, 0] on slot "Confirmar" at bounding box center [0, 0] width 0 height 0
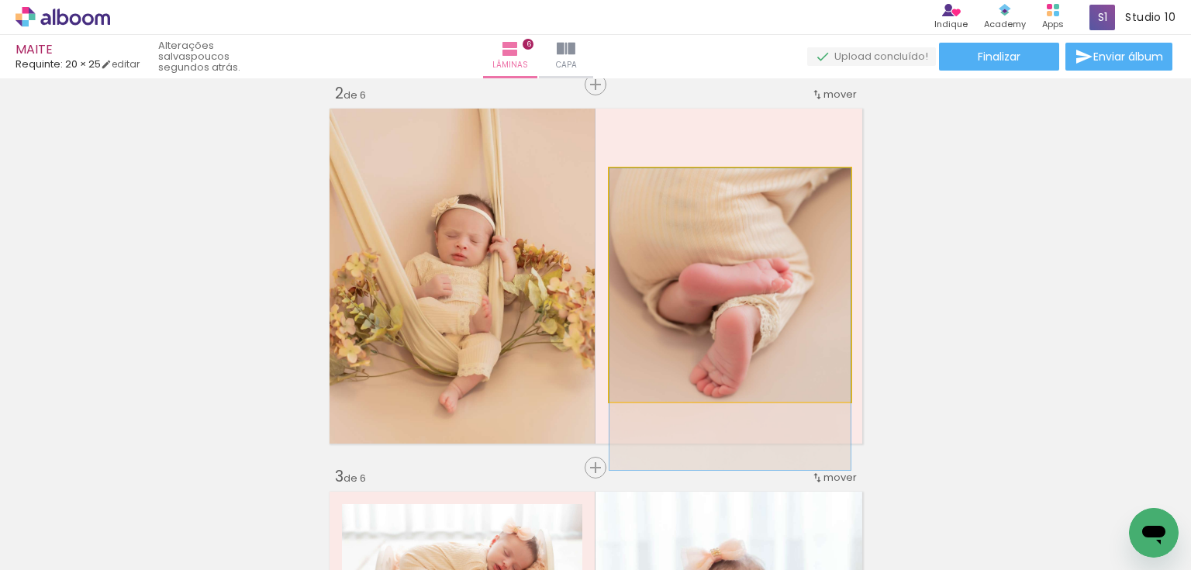
drag, startPoint x: 708, startPoint y: 316, endPoint x: 711, endPoint y: 402, distance: 86.9
click at [711, 402] on quentale-layouter at bounding box center [596, 276] width 542 height 344
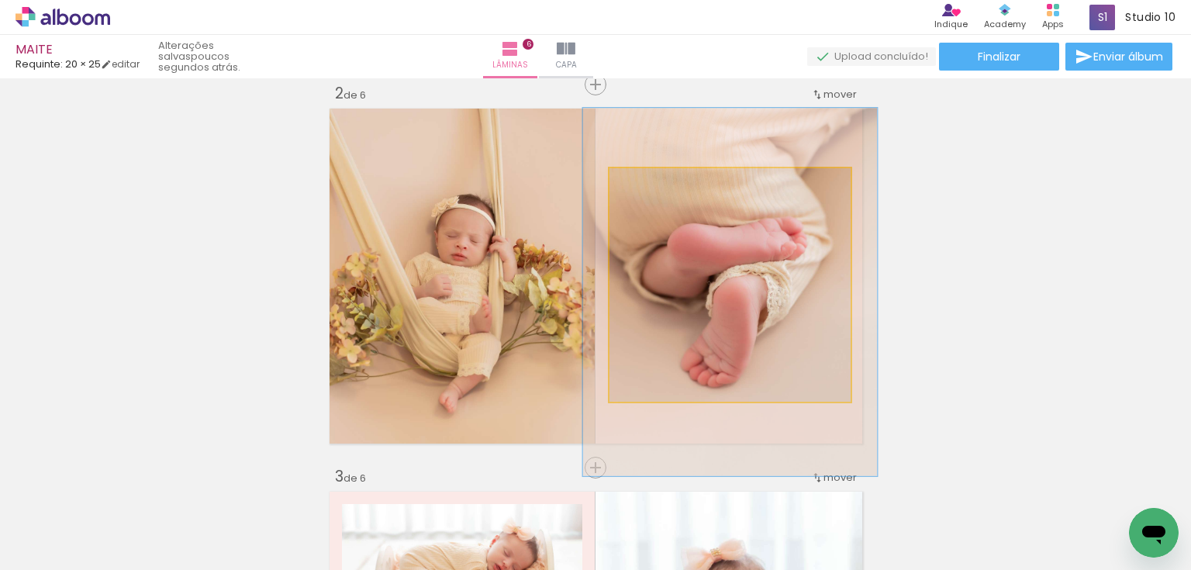
drag, startPoint x: 640, startPoint y: 185, endPoint x: 652, endPoint y: 185, distance: 12.4
type paper-slider "122"
click at [652, 185] on div at bounding box center [658, 185] width 14 height 14
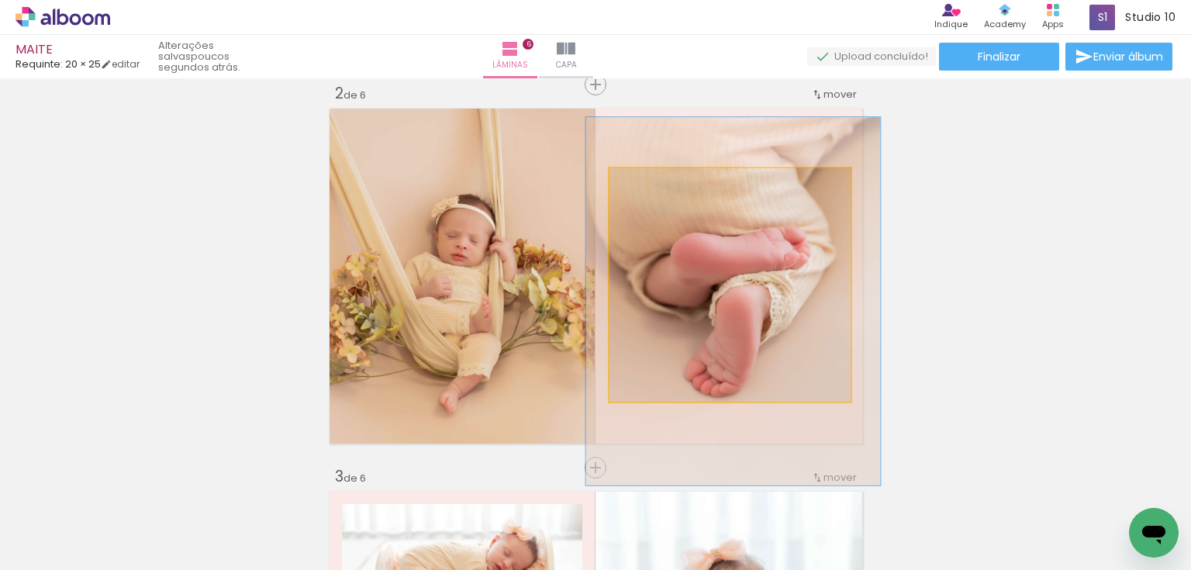
drag, startPoint x: 730, startPoint y: 299, endPoint x: 733, endPoint y: 309, distance: 9.8
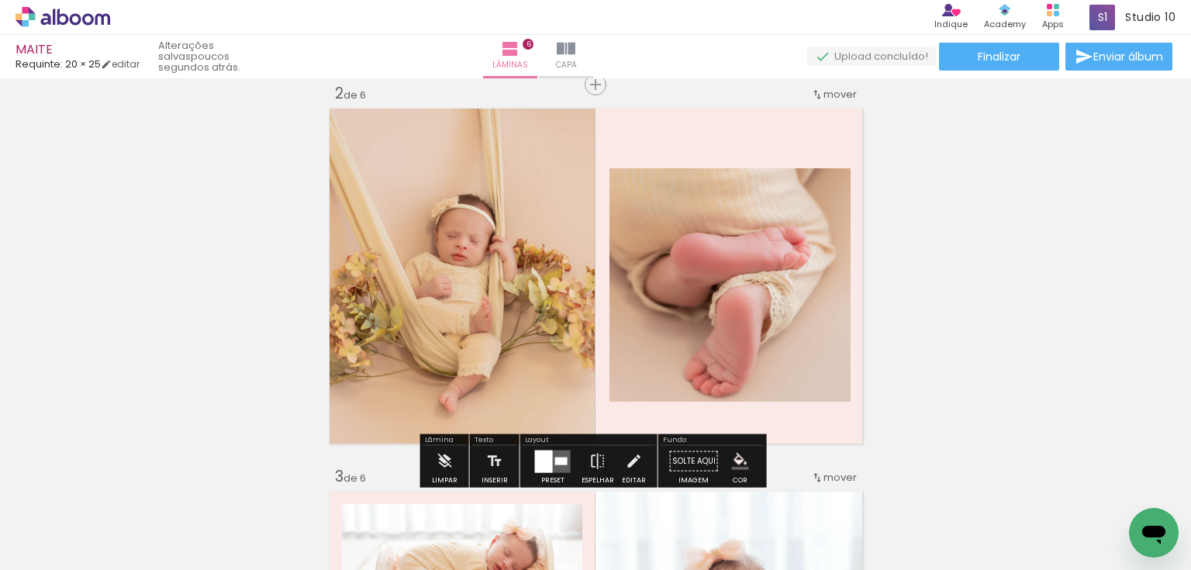
drag, startPoint x: 626, startPoint y: 459, endPoint x: 713, endPoint y: 330, distance: 155.9
click at [630, 456] on iron-icon at bounding box center [633, 461] width 17 height 31
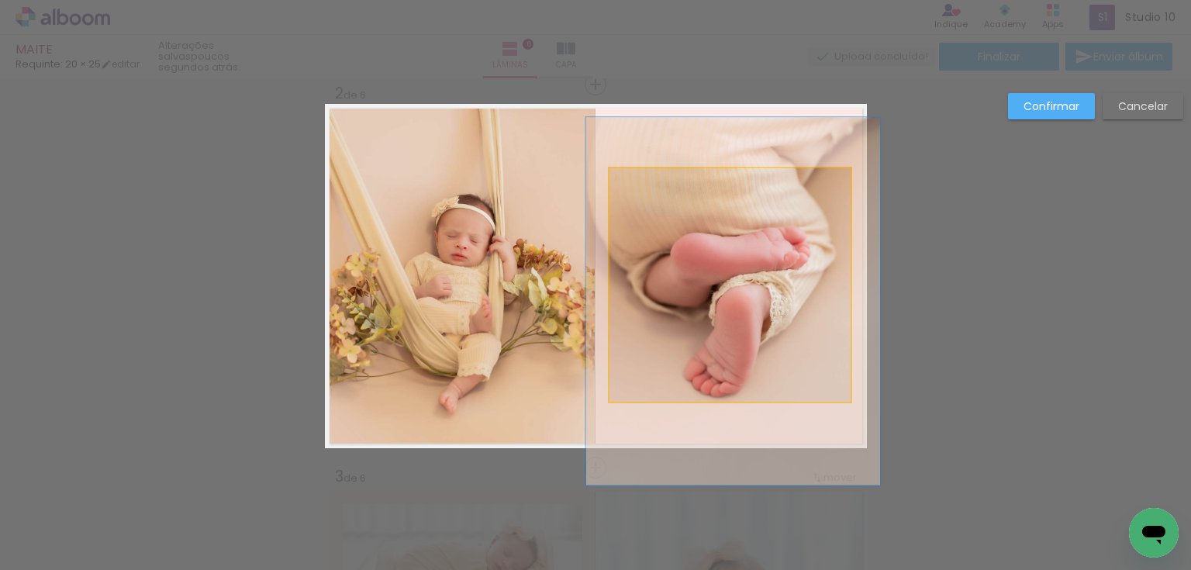
click at [751, 295] on quentale-photo at bounding box center [729, 284] width 241 height 233
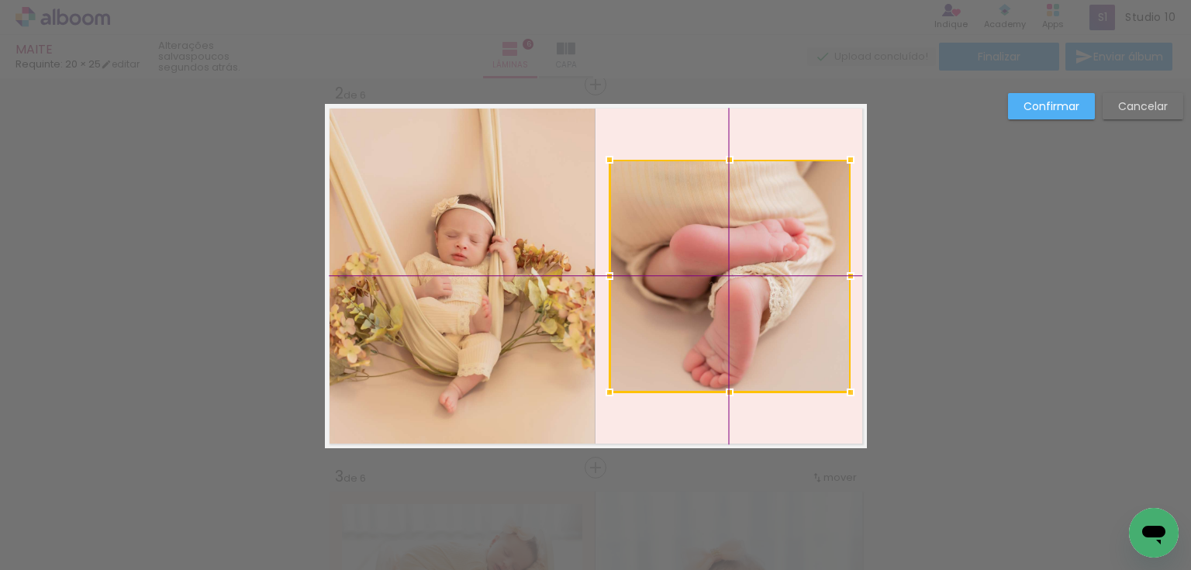
drag, startPoint x: 741, startPoint y: 322, endPoint x: 741, endPoint y: 312, distance: 9.3
click at [741, 312] on div at bounding box center [729, 276] width 241 height 233
click at [0, 0] on slot "Confirmar" at bounding box center [0, 0] width 0 height 0
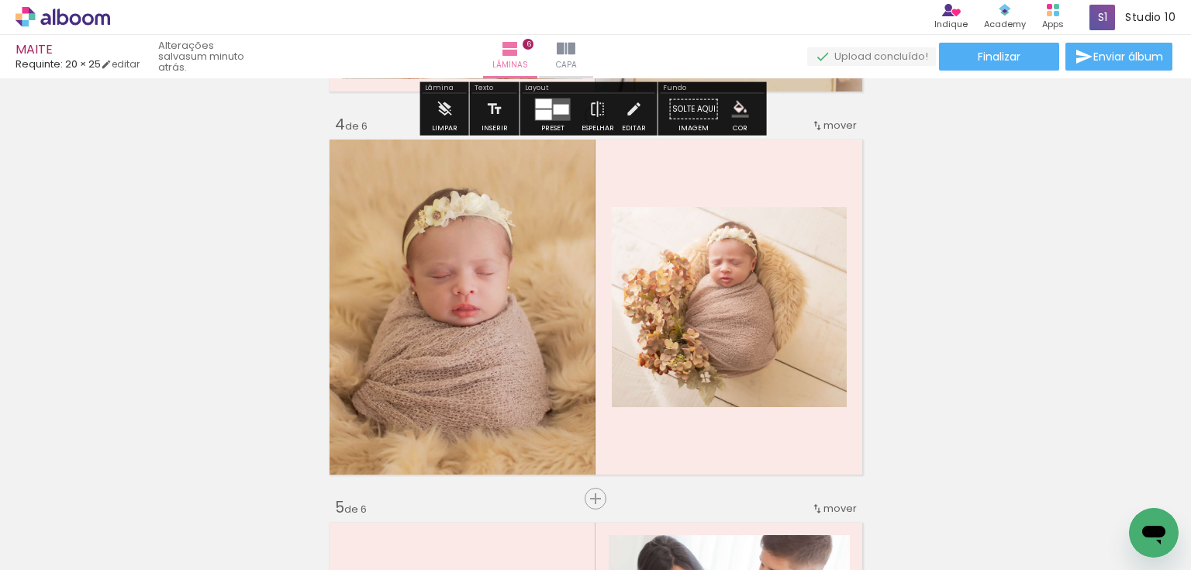
scroll to position [1209, 0]
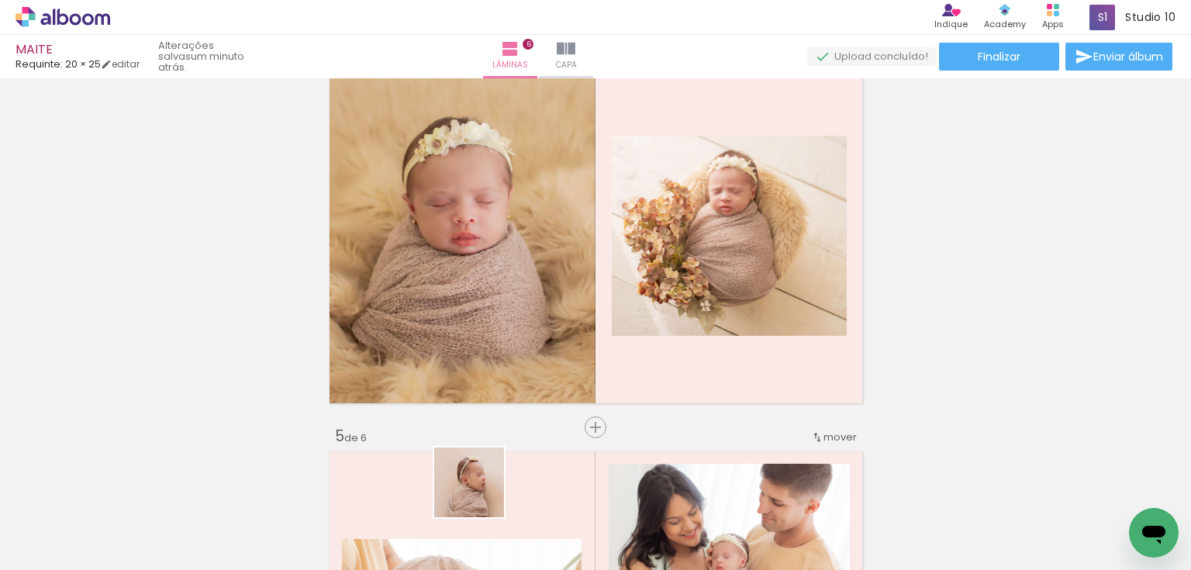
drag, startPoint x: 471, startPoint y: 518, endPoint x: 571, endPoint y: 345, distance: 199.7
click at [554, 355] on quentale-workspace at bounding box center [595, 285] width 1191 height 570
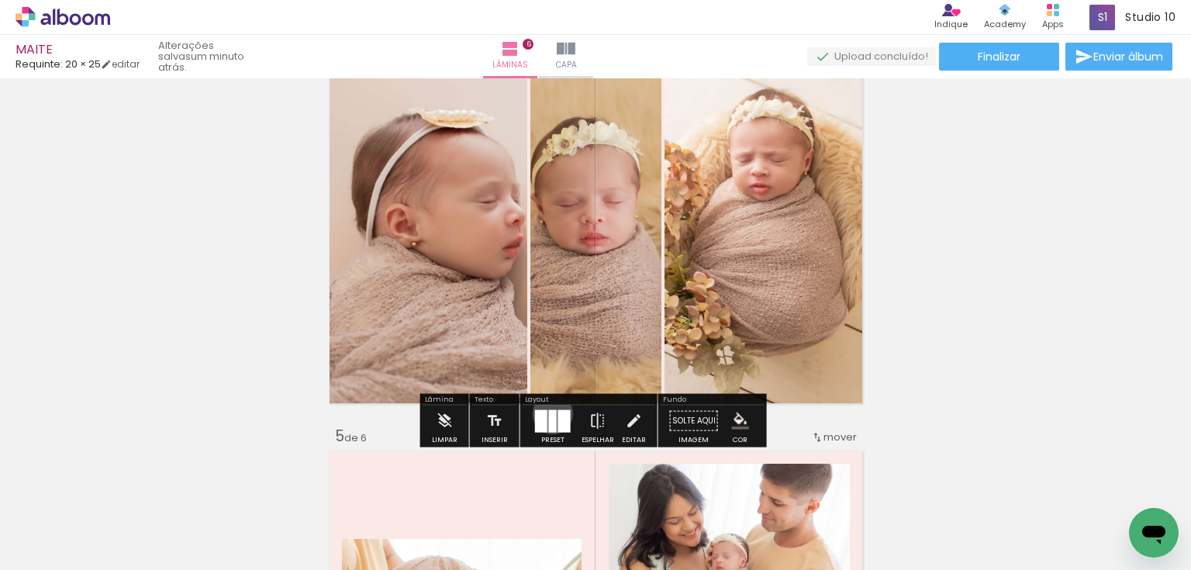
click at [549, 413] on div at bounding box center [553, 420] width 8 height 22
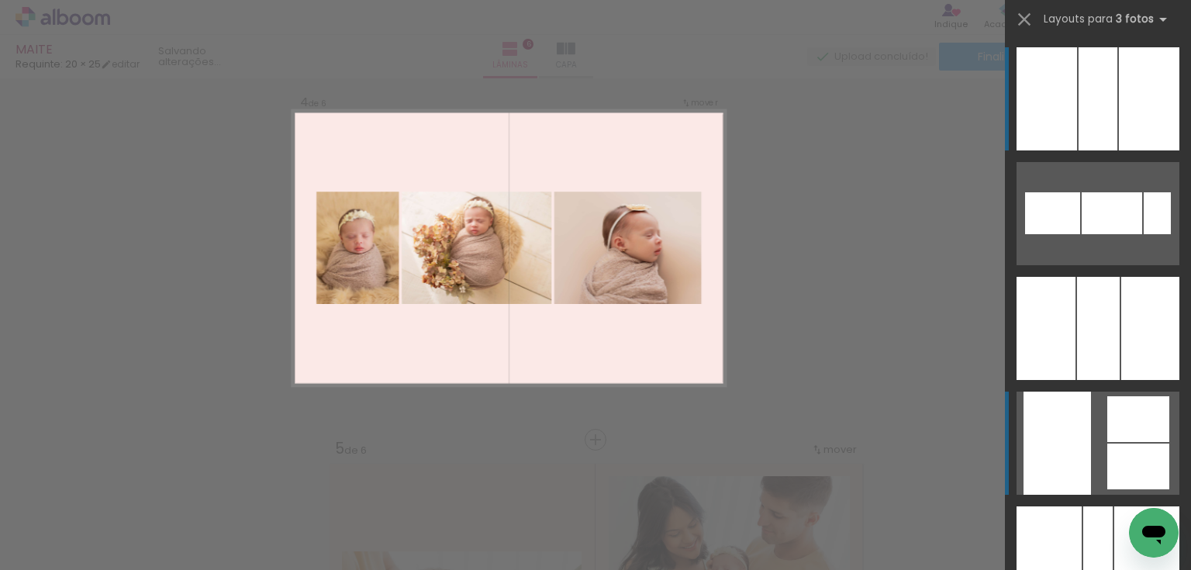
scroll to position [1168, 0]
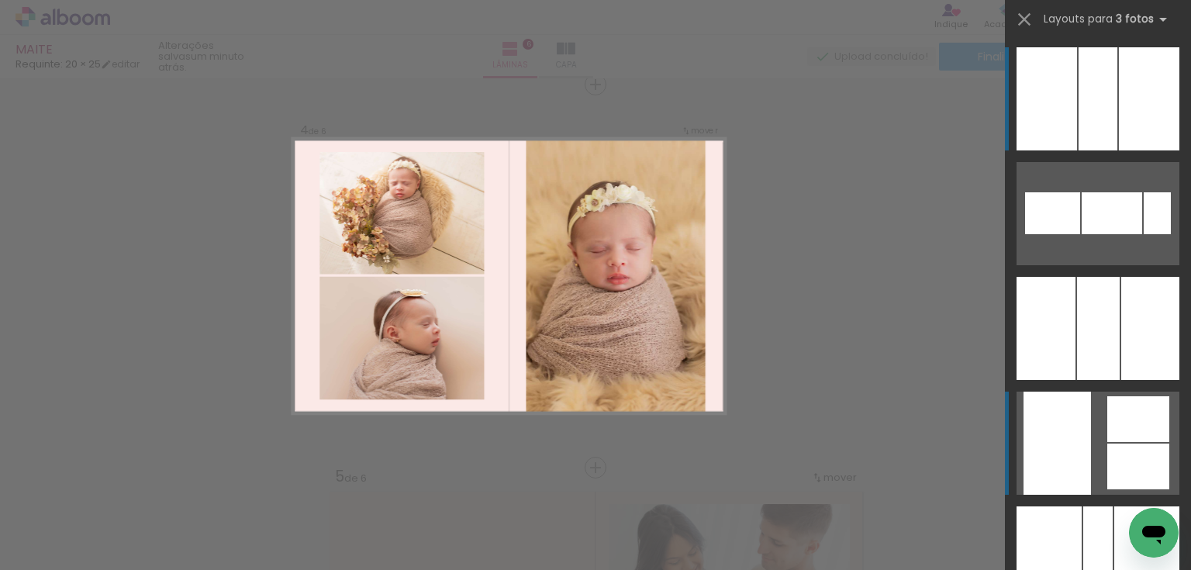
click at [1123, 410] on div at bounding box center [1138, 419] width 62 height 46
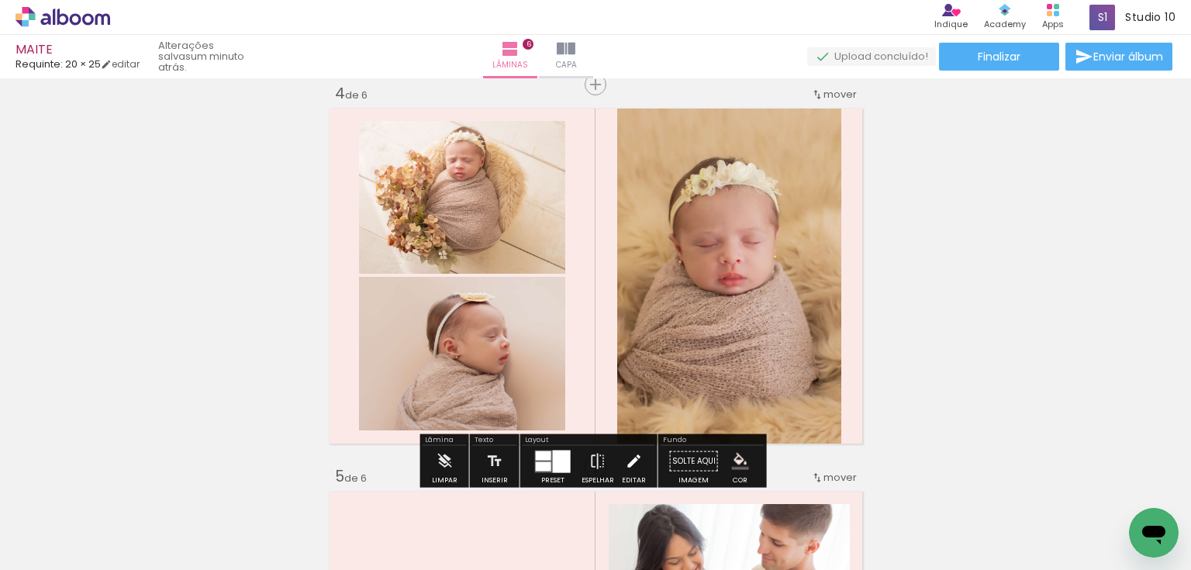
click at [619, 457] on paper-button "Editar" at bounding box center [634, 466] width 32 height 40
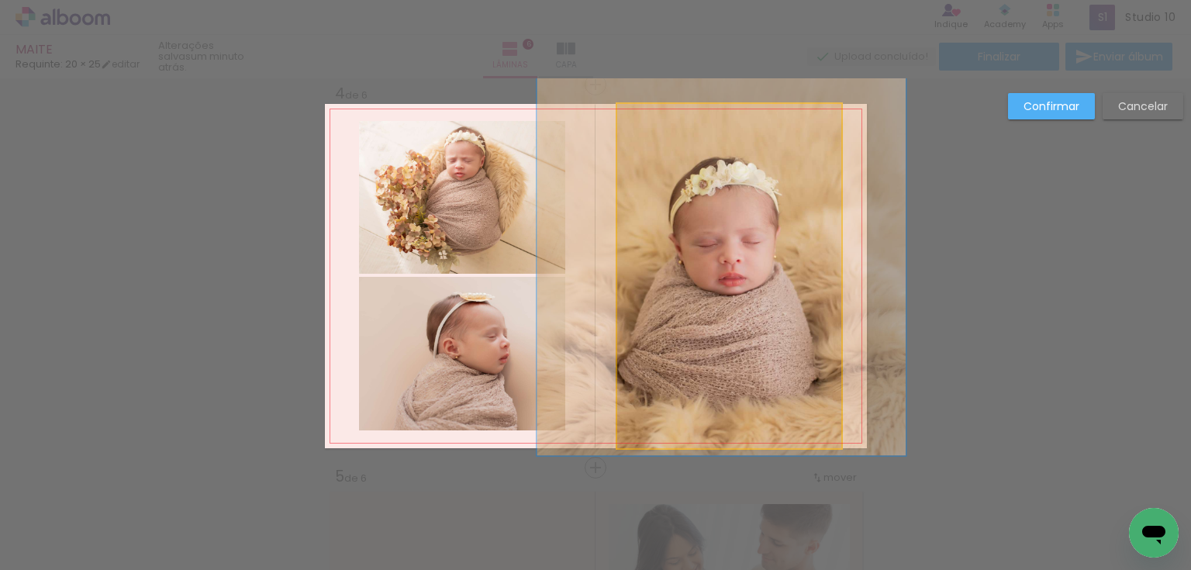
click at [719, 365] on quentale-photo at bounding box center [729, 276] width 224 height 344
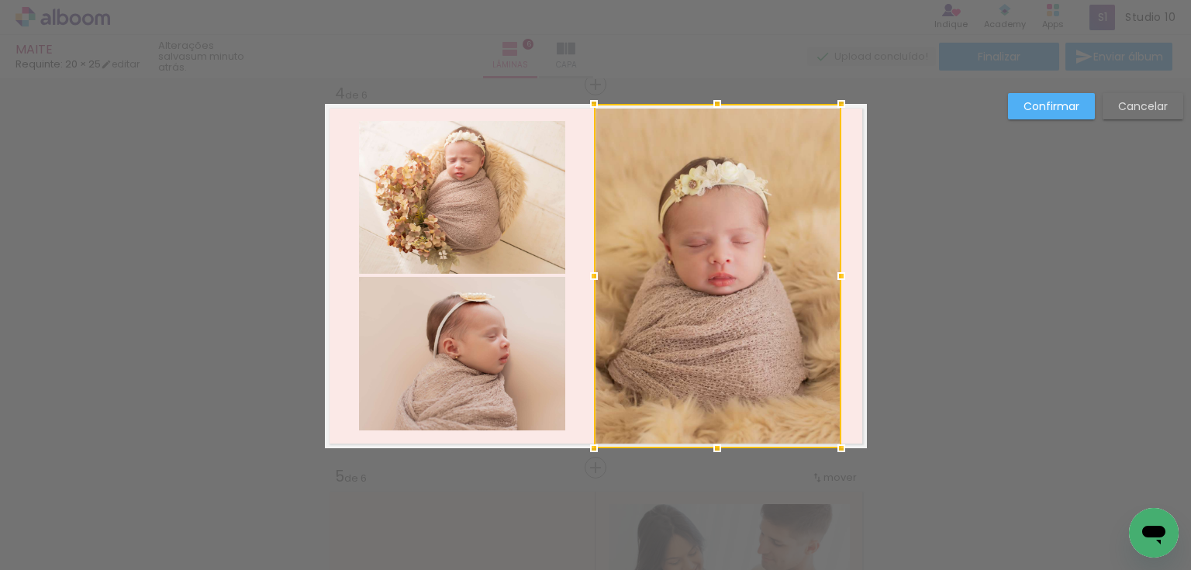
drag, startPoint x: 614, startPoint y: 276, endPoint x: 590, endPoint y: 276, distance: 24.0
click at [590, 276] on div at bounding box center [593, 276] width 31 height 31
click at [664, 278] on div at bounding box center [717, 276] width 247 height 344
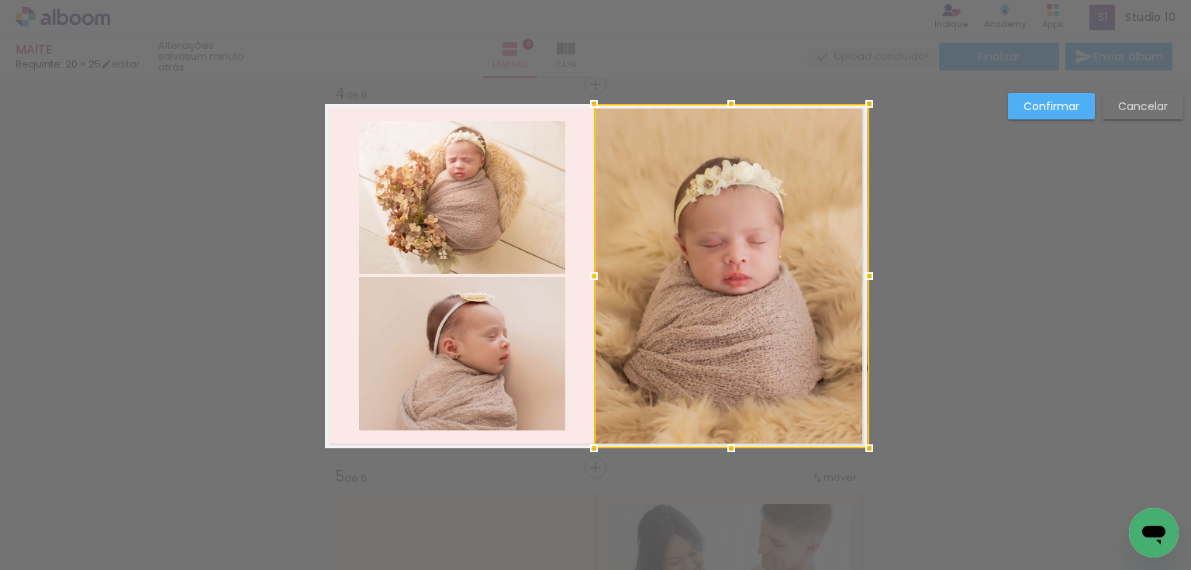
drag, startPoint x: 848, startPoint y: 274, endPoint x: 869, endPoint y: 274, distance: 20.9
click at [869, 274] on div at bounding box center [869, 276] width 31 height 31
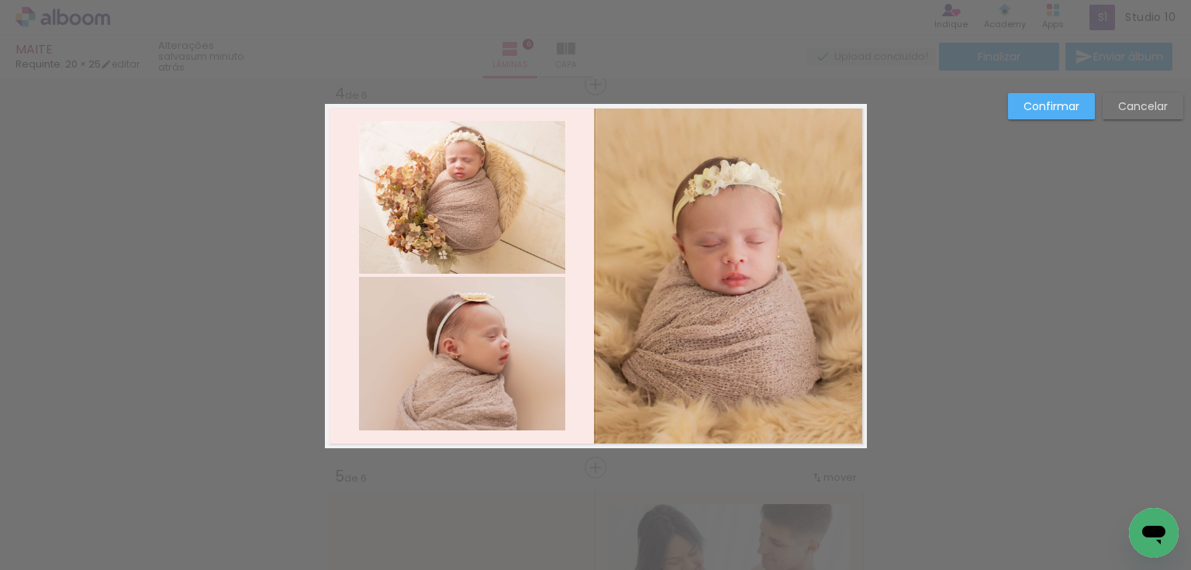
click at [433, 313] on quentale-photo at bounding box center [462, 354] width 206 height 154
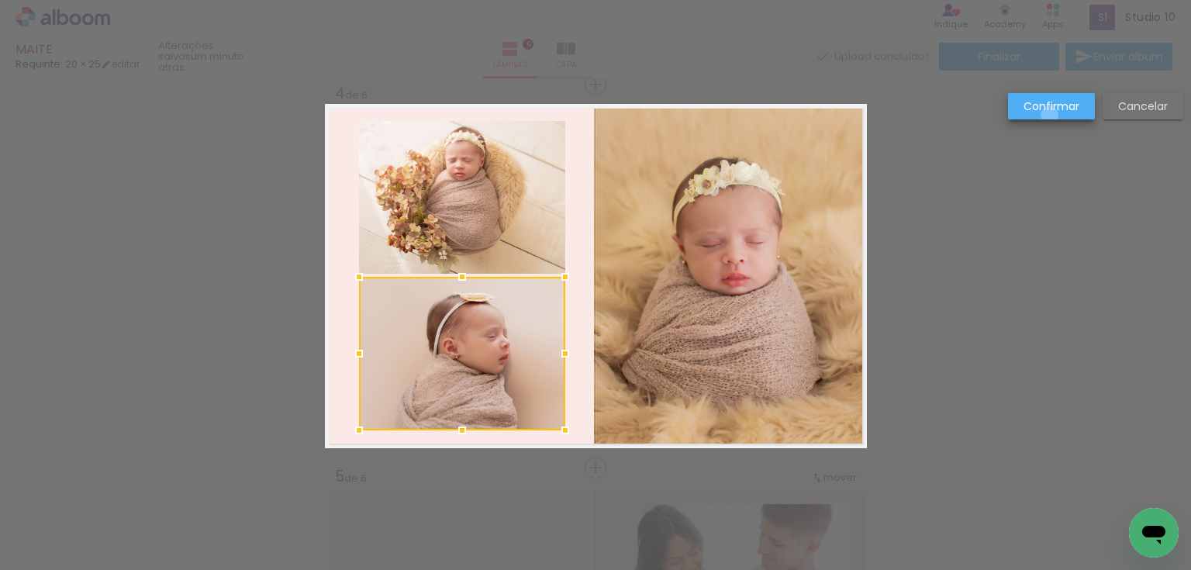
click at [1050, 116] on paper-button "Confirmar" at bounding box center [1051, 106] width 87 height 26
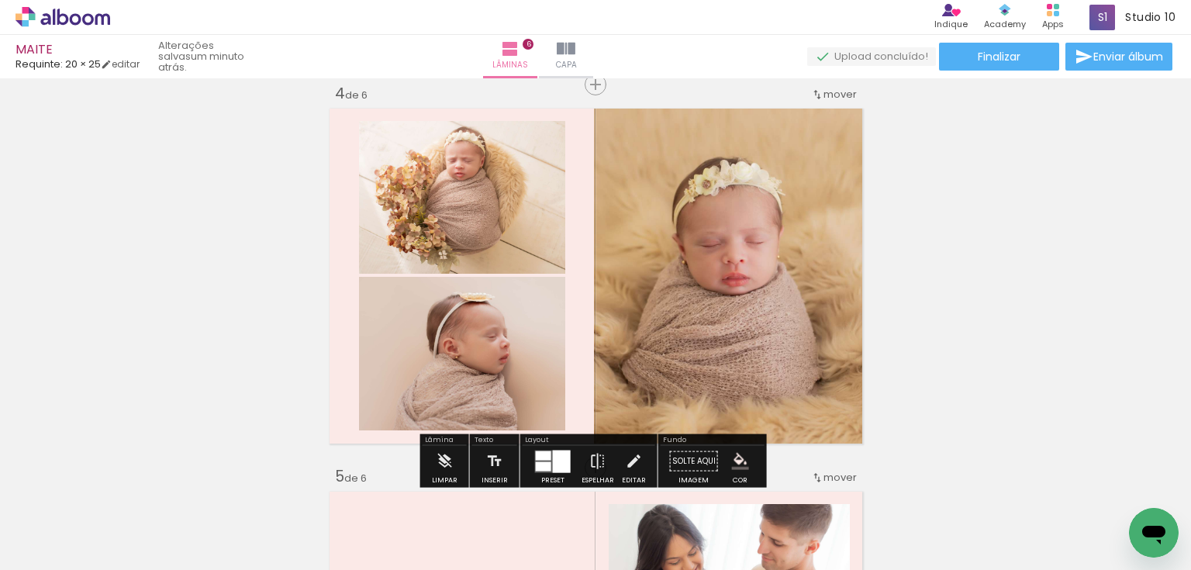
click at [412, 357] on quentale-photo at bounding box center [462, 354] width 206 height 154
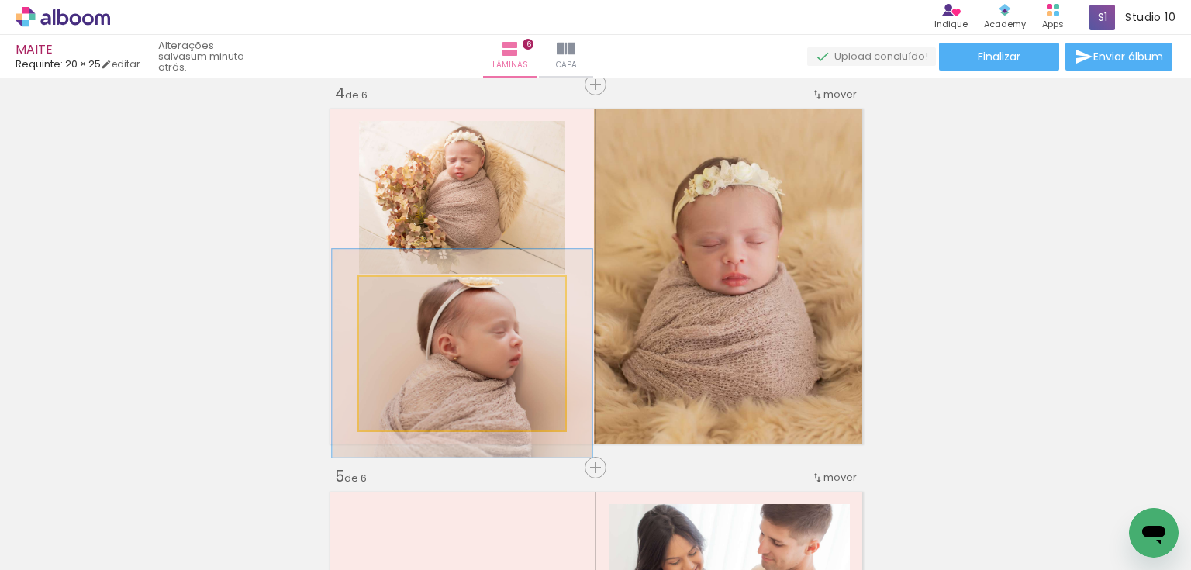
drag, startPoint x: 396, startPoint y: 293, endPoint x: 410, endPoint y: 293, distance: 14.0
type paper-slider "126"
click at [410, 293] on div at bounding box center [408, 293] width 25 height 25
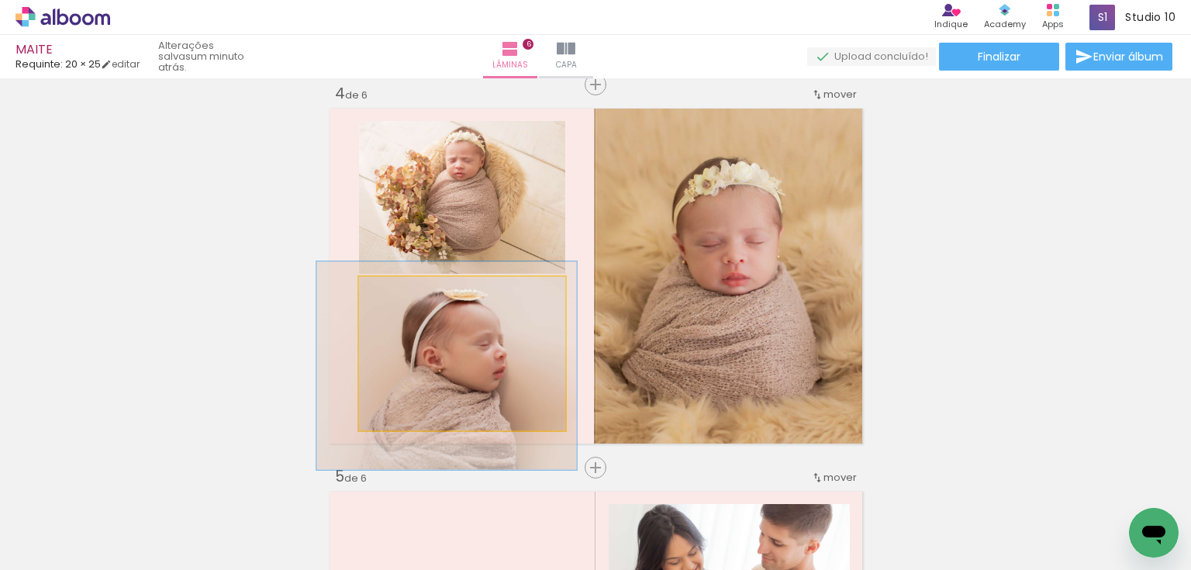
drag, startPoint x: 489, startPoint y: 357, endPoint x: 478, endPoint y: 368, distance: 15.9
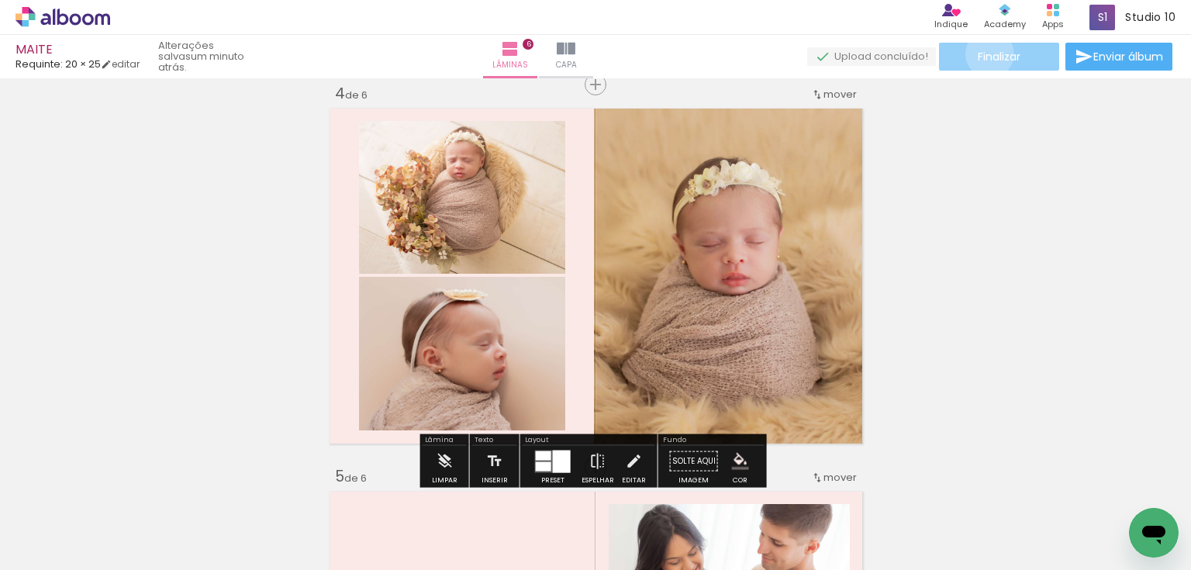
click at [984, 53] on span "Finalizar" at bounding box center [999, 56] width 43 height 11
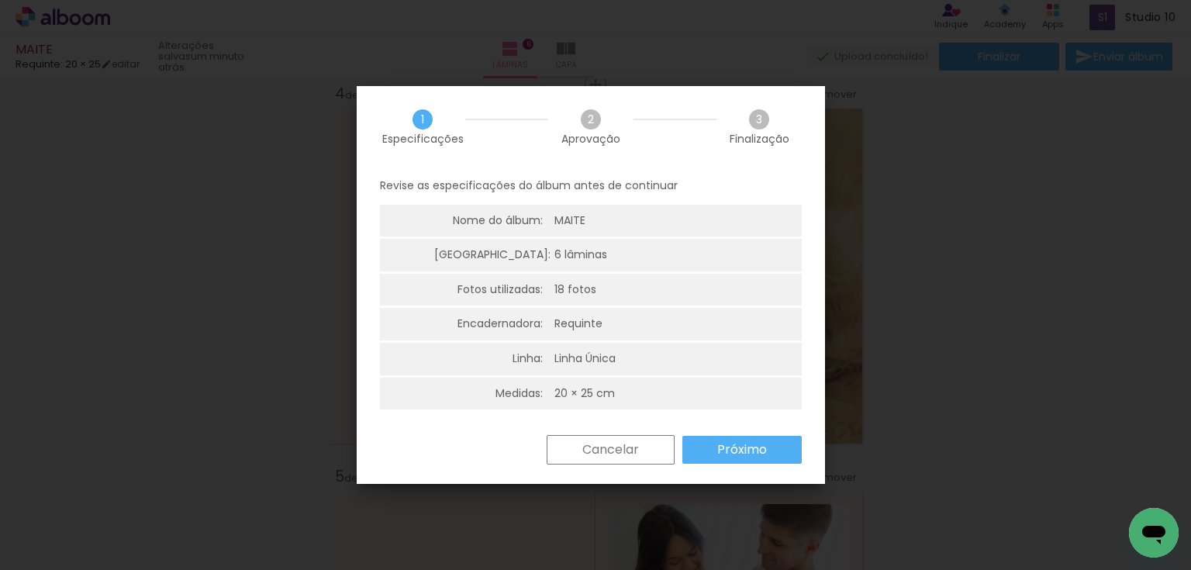
click at [0, 0] on slot "Próximo" at bounding box center [0, 0] width 0 height 0
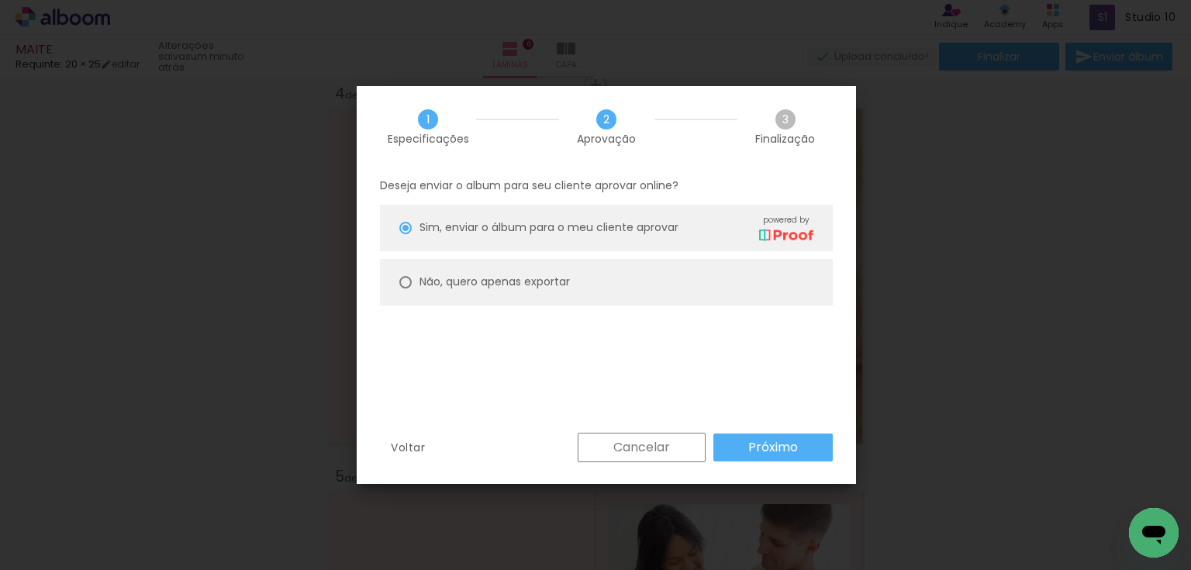
click at [0, 0] on slot "Não, quero apenas exportar" at bounding box center [0, 0] width 0 height 0
type paper-radio-button "on"
click at [0, 0] on slot "Próximo" at bounding box center [0, 0] width 0 height 0
type input "Alta, 300 DPI"
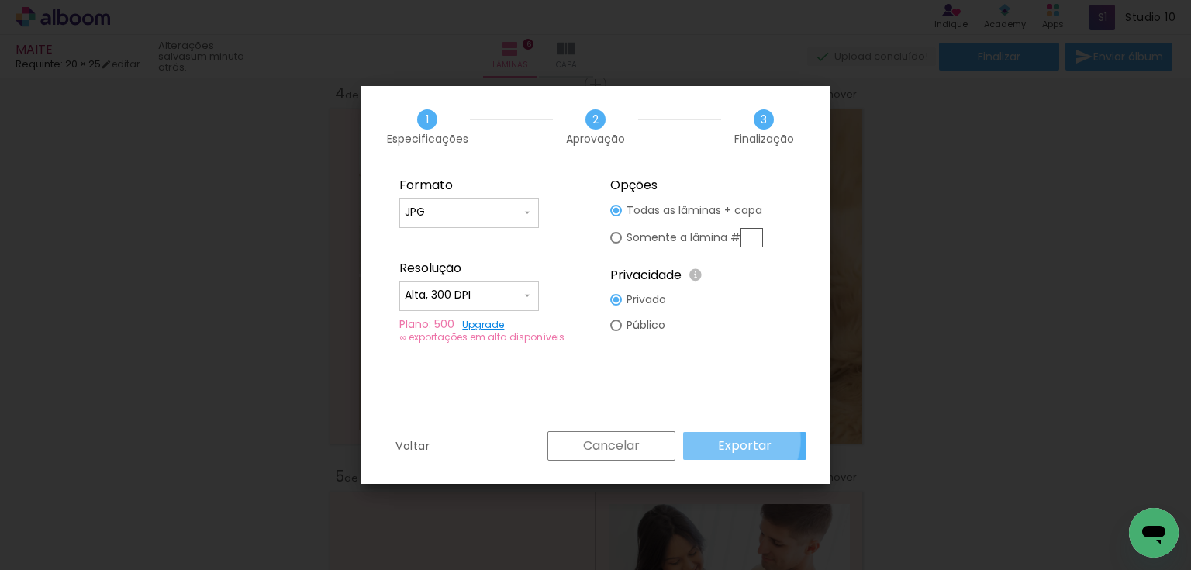
click at [0, 0] on slot "Exportar" at bounding box center [0, 0] width 0 height 0
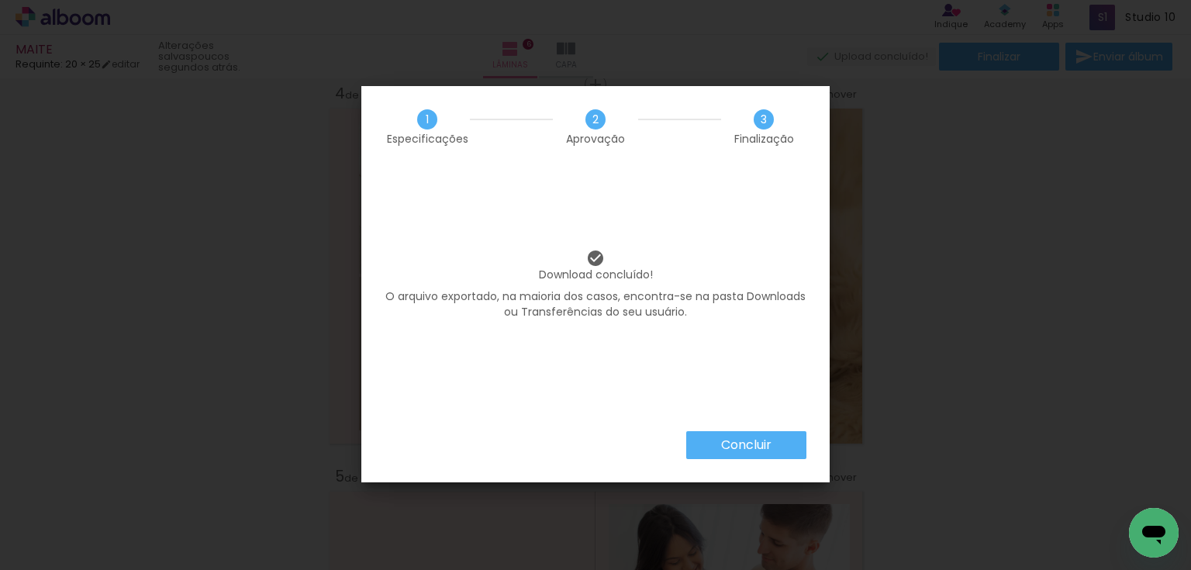
click at [799, 450] on paper-button "Concluir" at bounding box center [746, 445] width 120 height 28
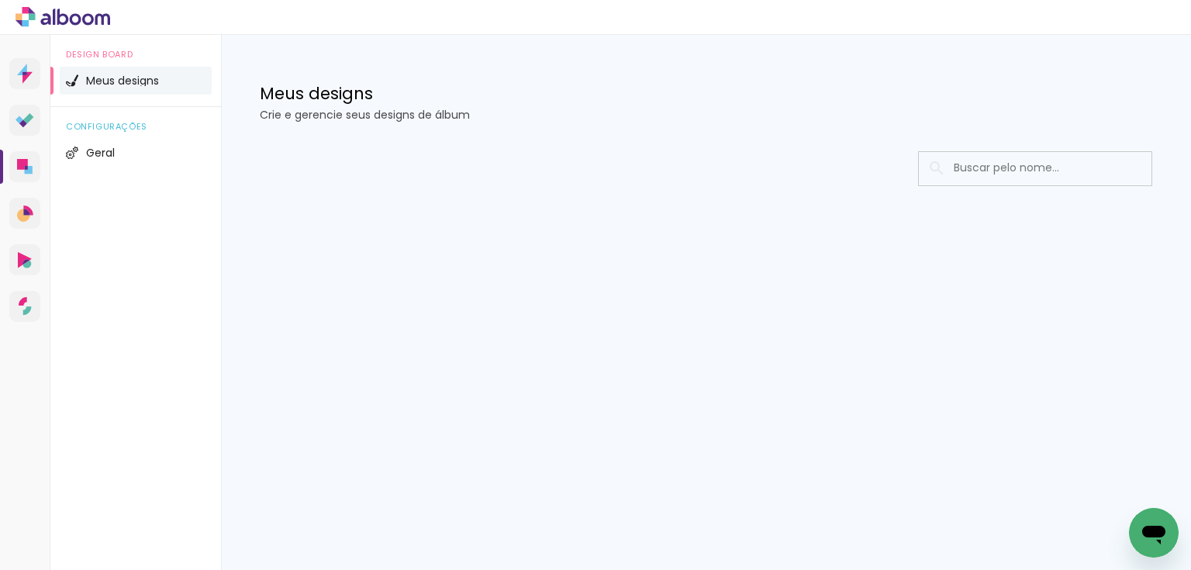
drag, startPoint x: 1023, startPoint y: 157, endPoint x: 1020, endPoint y: 172, distance: 15.8
click at [1023, 164] on input at bounding box center [1056, 168] width 221 height 32
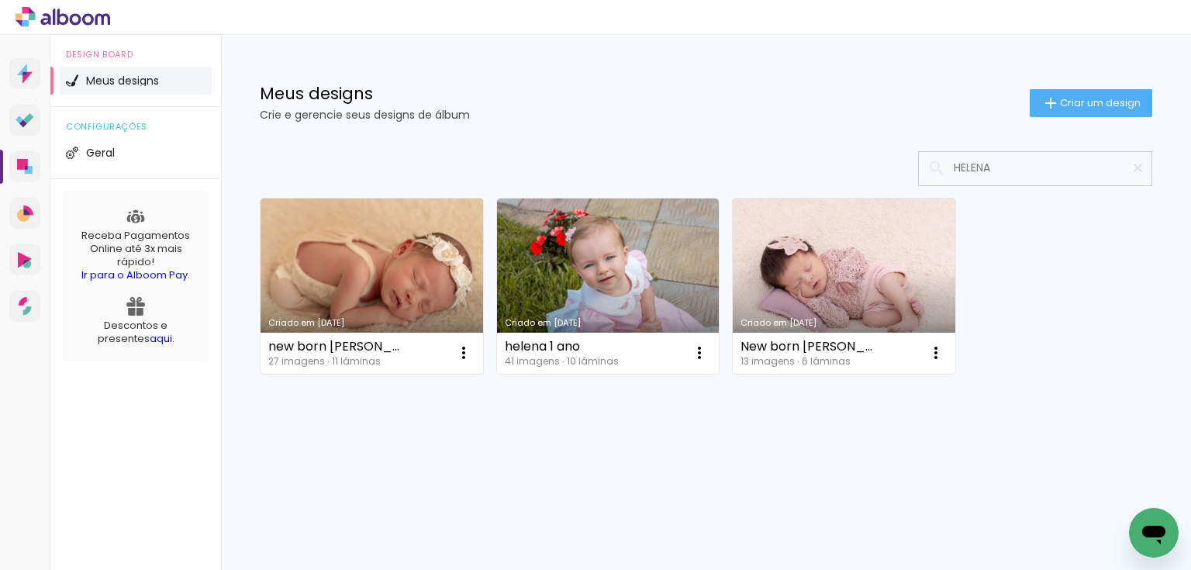
type input "HELENA"
type paper-input "HELENA"
click at [319, 243] on link "Criado em [DATE]" at bounding box center [372, 285] width 223 height 175
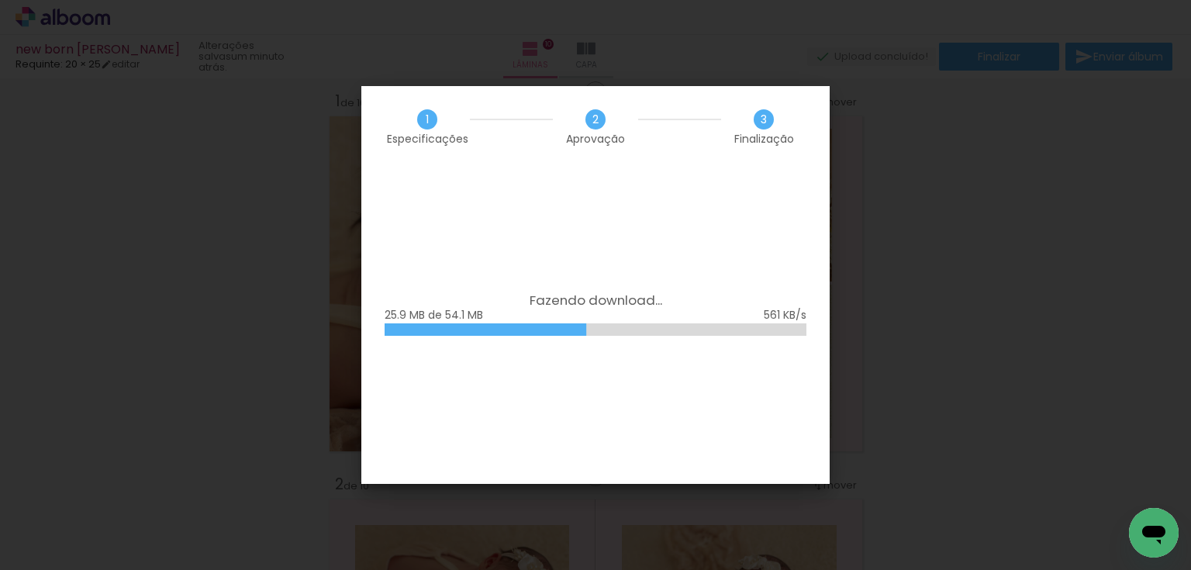
scroll to position [1241, 0]
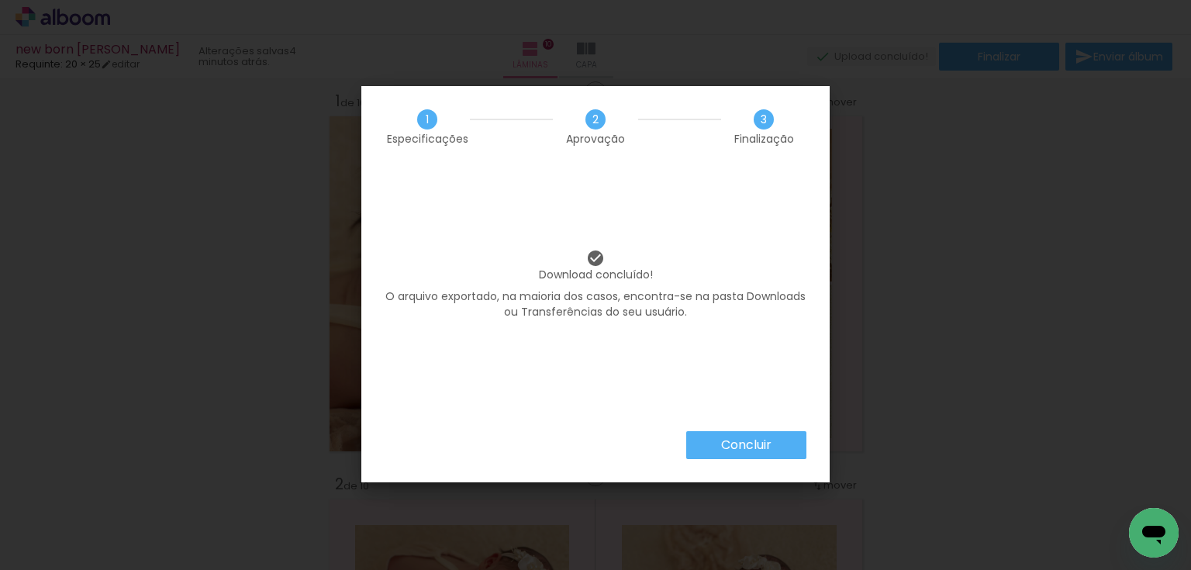
scroll to position [1241, 0]
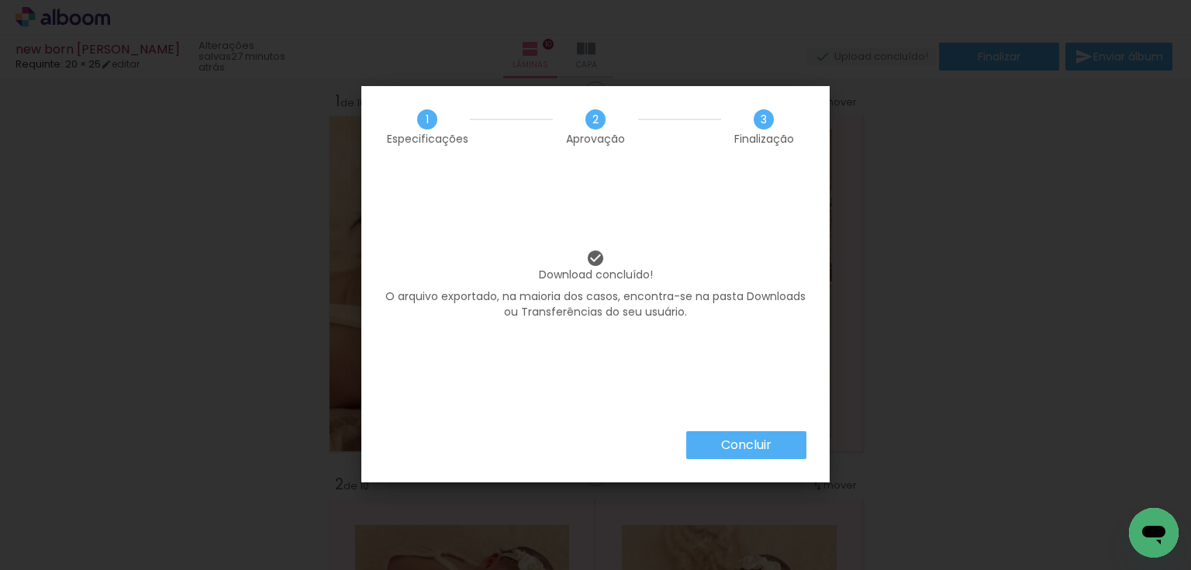
scroll to position [1241, 0]
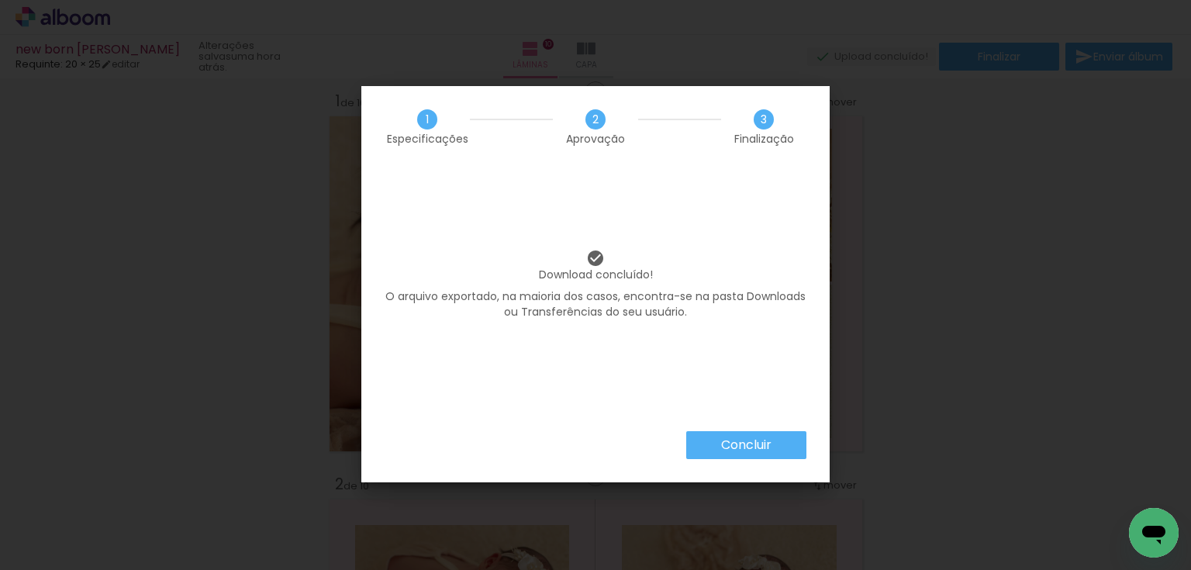
scroll to position [1241, 0]
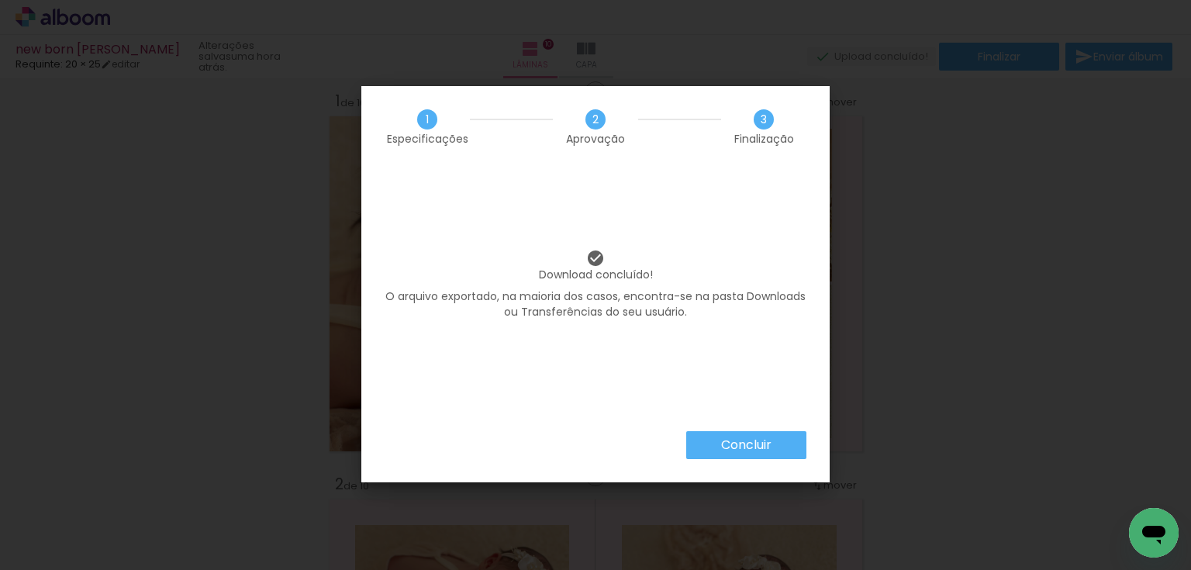
scroll to position [1241, 0]
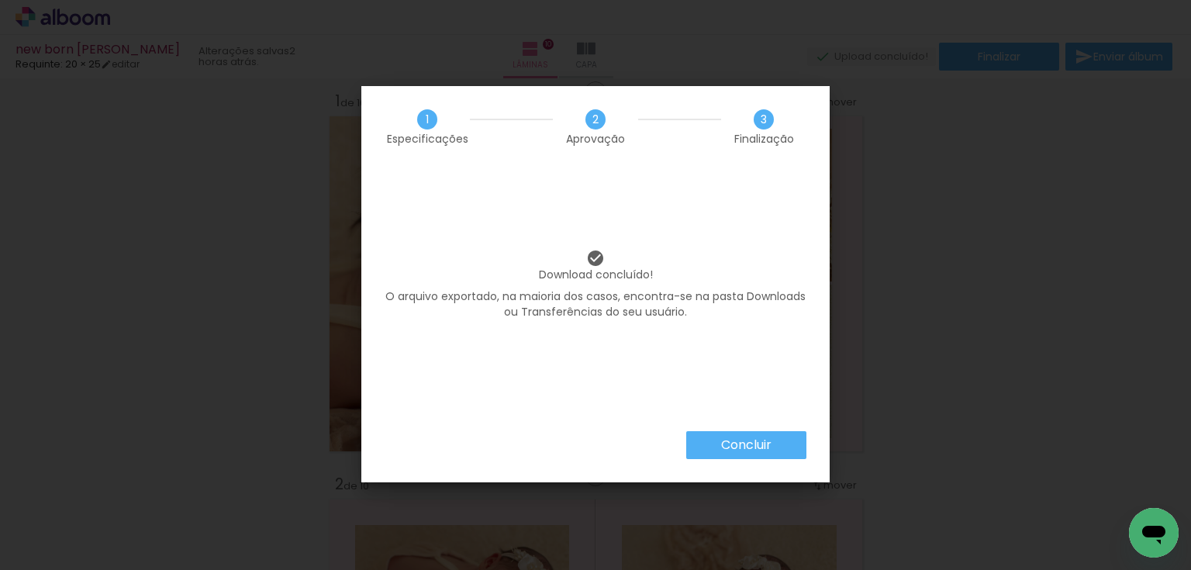
scroll to position [1241, 0]
